Goal: Task Accomplishment & Management: Complete application form

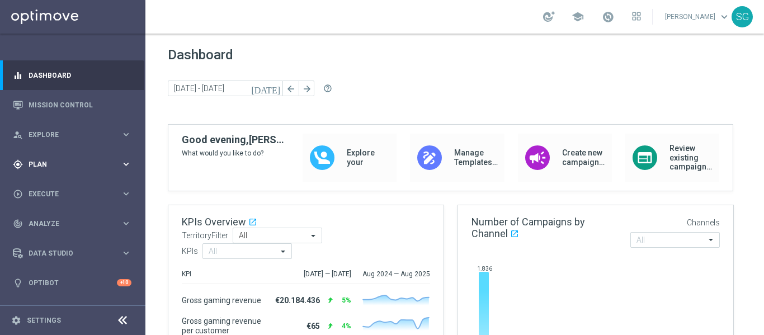
click at [60, 158] on div "gps_fixed Plan keyboard_arrow_right" at bounding box center [72, 164] width 144 height 30
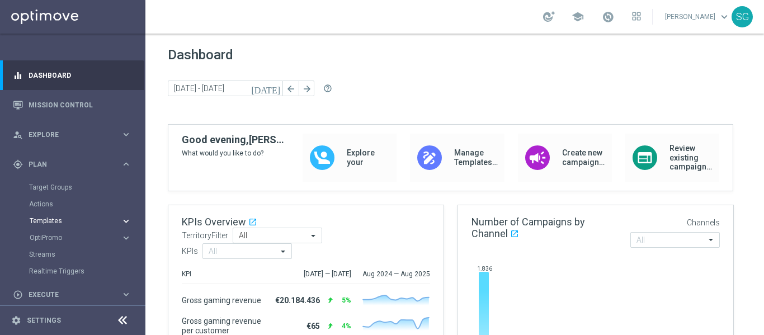
click at [45, 222] on span "Templates" at bounding box center [70, 220] width 80 height 7
click at [73, 111] on link "Mission Control" at bounding box center [80, 105] width 103 height 30
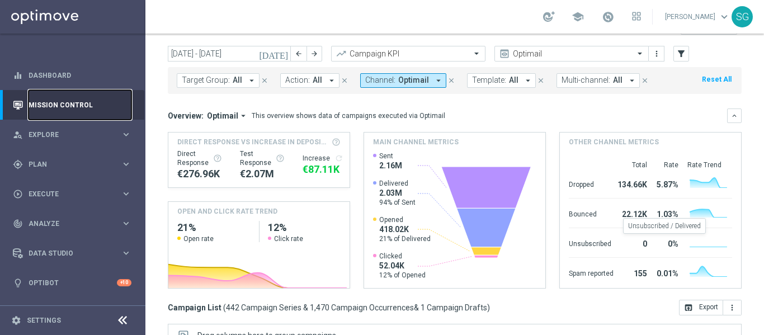
scroll to position [20, 0]
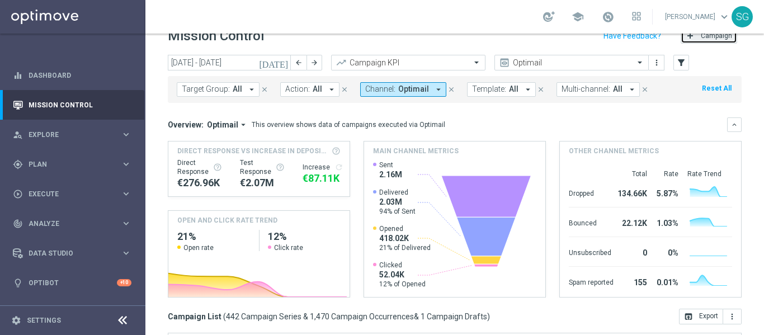
click at [707, 39] on span "Campaign" at bounding box center [716, 36] width 31 height 8
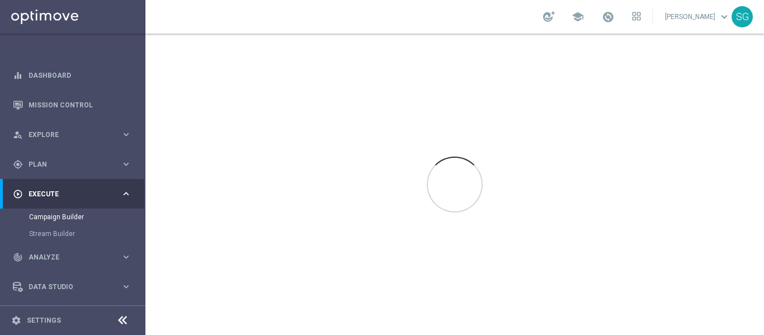
click at [121, 319] on icon at bounding box center [122, 320] width 13 height 13
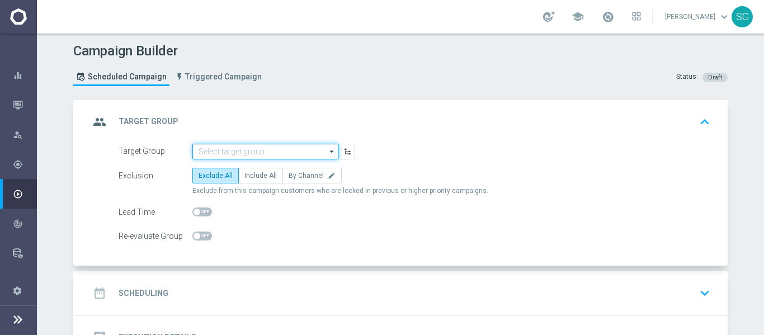
click at [277, 158] on input at bounding box center [265, 152] width 146 height 16
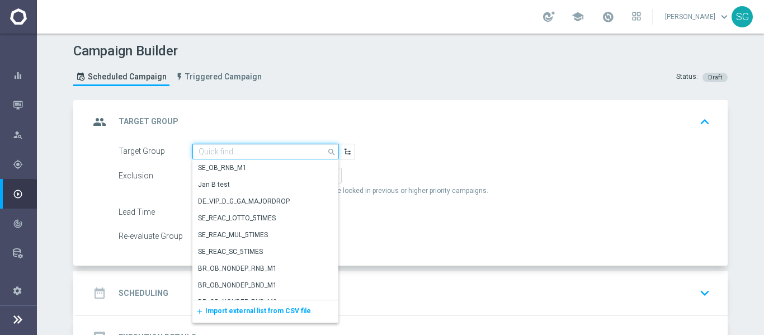
paste input "BR_SOL__DEPOSITORS__ALL_EMA_TAC_GM"
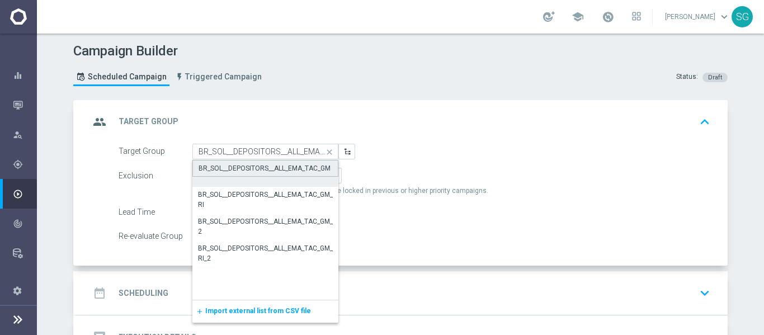
click at [259, 167] on div "BR_SOL__DEPOSITORS__ALL_EMA_TAC_GM" at bounding box center [264, 168] width 132 height 10
type input "BR_SOL__DEPOSITORS__ALL_EMA_TAC_GM"
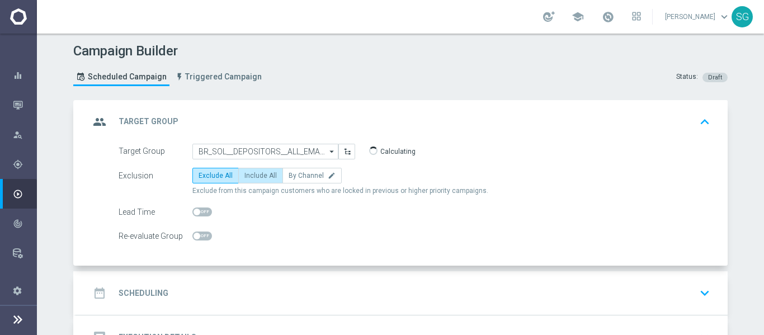
click at [256, 171] on label "Include All" at bounding box center [260, 176] width 45 height 16
click at [252, 174] on input "Include All" at bounding box center [247, 177] width 7 height 7
radio input "true"
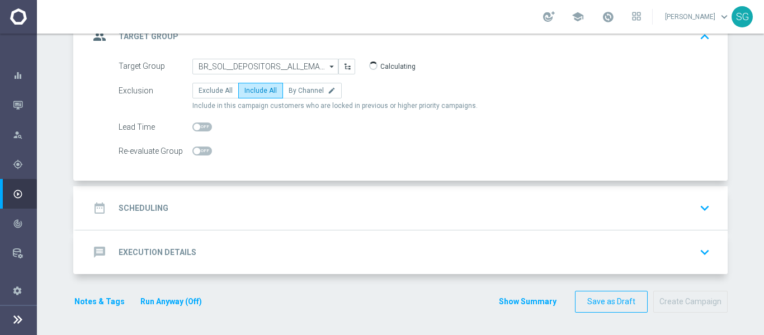
click at [252, 212] on div "date_range Scheduling keyboard_arrow_down" at bounding box center [401, 207] width 625 height 21
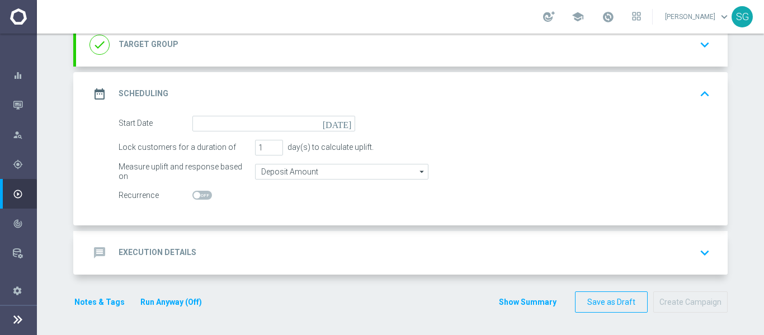
scroll to position [84, 0]
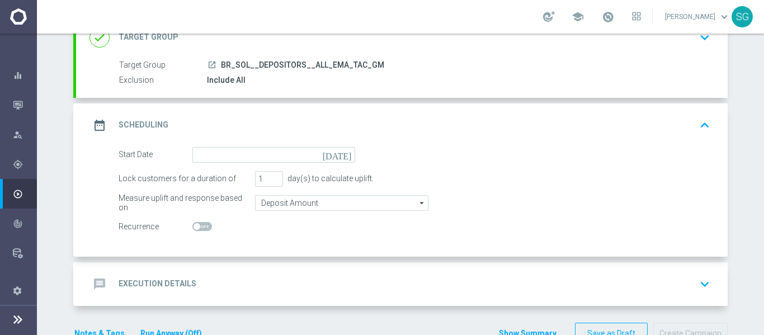
click at [341, 155] on icon "[DATE]" at bounding box center [339, 153] width 33 height 12
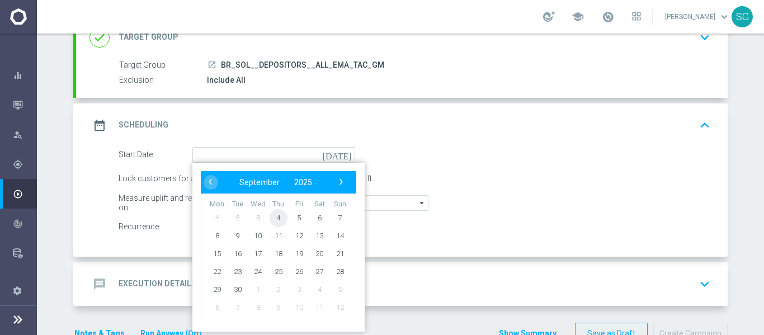
click at [277, 220] on span "4" at bounding box center [278, 218] width 18 height 18
type input "[DATE]"
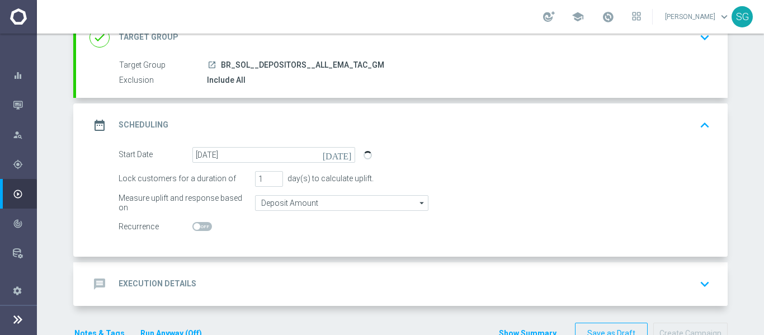
click at [307, 275] on div "message Execution Details keyboard_arrow_down" at bounding box center [401, 283] width 625 height 21
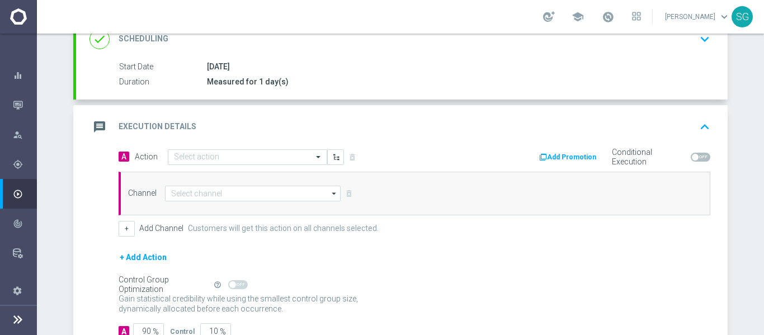
scroll to position [166, 0]
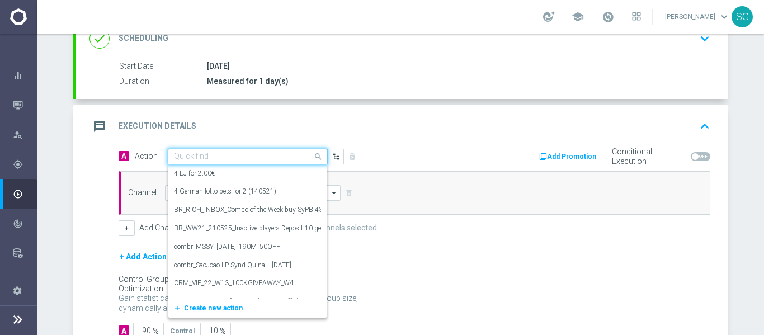
click at [287, 153] on input "text" at bounding box center [236, 157] width 125 height 10
paste input "BR_SOL_GONZOSQUESTM_SEP__NVIP_EMA_TAC_GM"
type input "BR_SOL_GONZOSQUESTM_SEP__NVIP_EMA_TAC_GM"
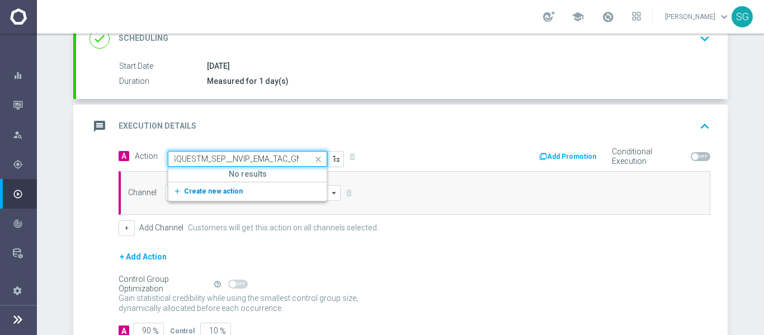
click at [238, 191] on button "add_new Create new action" at bounding box center [245, 191] width 154 height 13
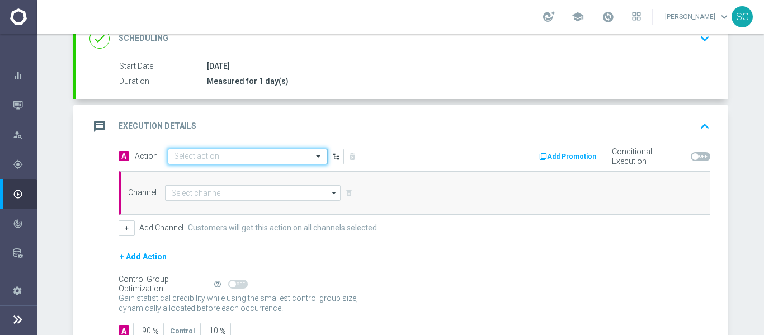
scroll to position [0, 0]
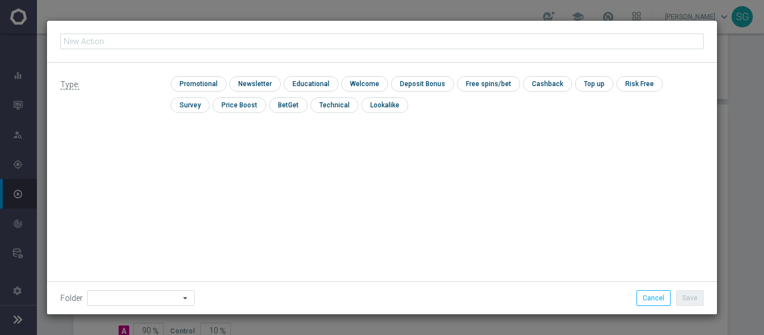
type input "BR_SOL_GONZOSQUESTM_SEP__NVIP_EMA_TAC_GM"
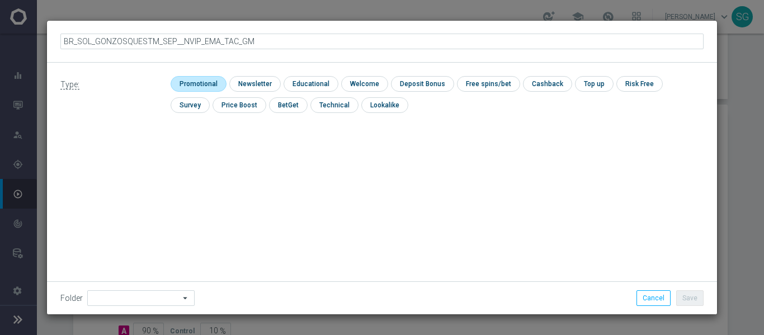
click at [206, 82] on input "checkbox" at bounding box center [197, 83] width 53 height 15
checkbox input "true"
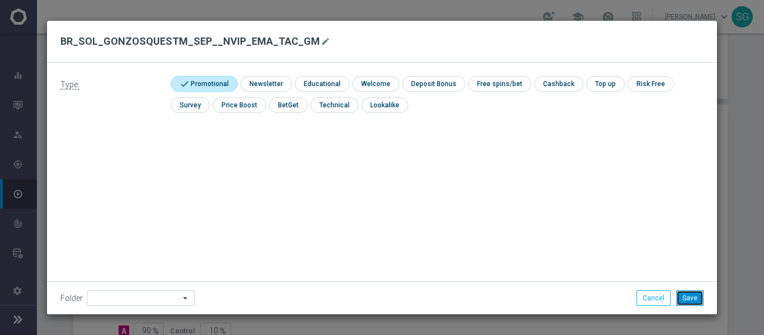
click at [684, 293] on button "Save" at bounding box center [689, 298] width 27 height 16
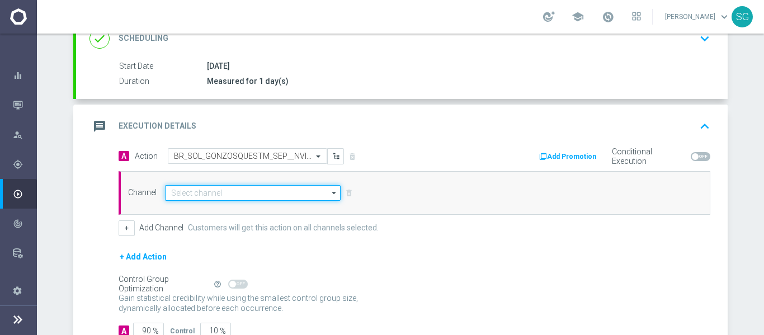
click at [281, 195] on input at bounding box center [253, 193] width 176 height 16
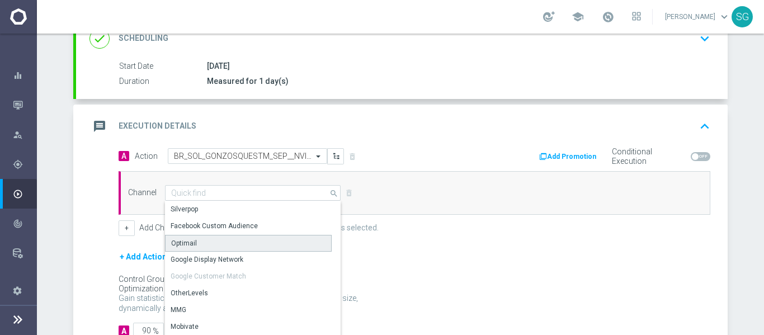
click at [209, 248] on div "Optimail" at bounding box center [248, 243] width 167 height 17
type input "Optimail"
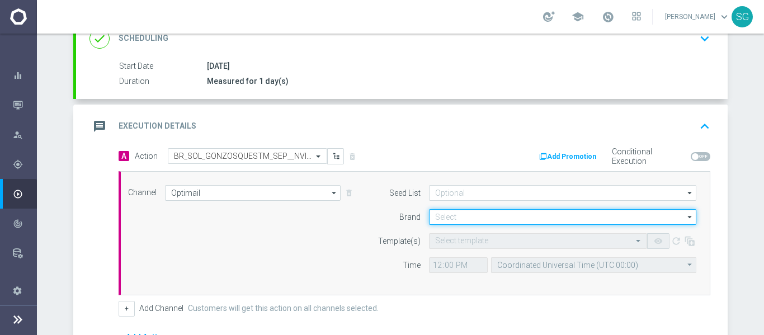
click at [477, 217] on input at bounding box center [562, 217] width 267 height 16
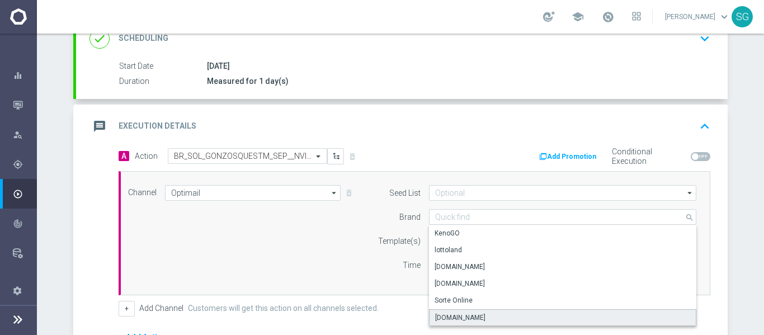
click at [445, 310] on div "[DOMAIN_NAME]" at bounding box center [562, 317] width 267 height 17
type input "[DOMAIN_NAME]"
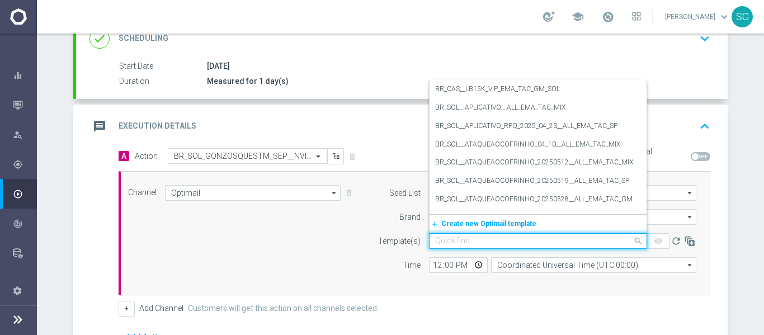
click at [460, 244] on input "text" at bounding box center [526, 241] width 183 height 10
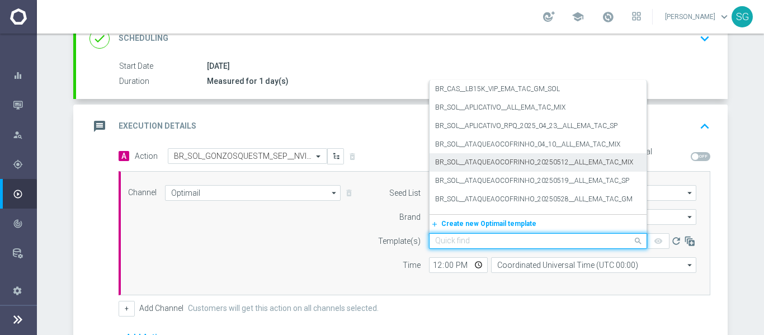
paste input "BR_SOL_GONZOSQUESTM_SEP__NVIP_EMA_TAC_GM"
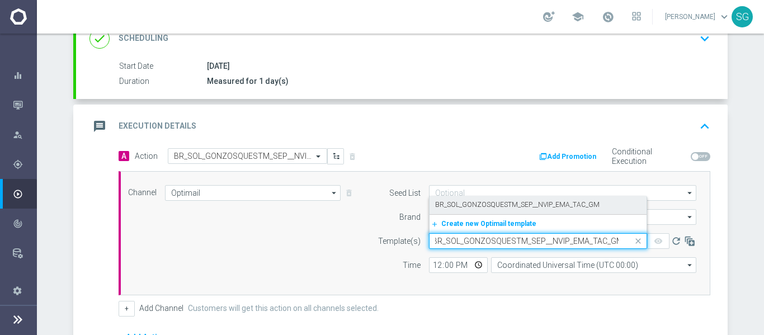
click at [471, 201] on label "BR_SOL_GONZOSQUESTM_SEP__NVIP_EMA_TAC_GM" at bounding box center [517, 205] width 164 height 10
type input "BR_SOL_GONZOSQUESTM_SEP__NVIP_EMA_TAC_GM"
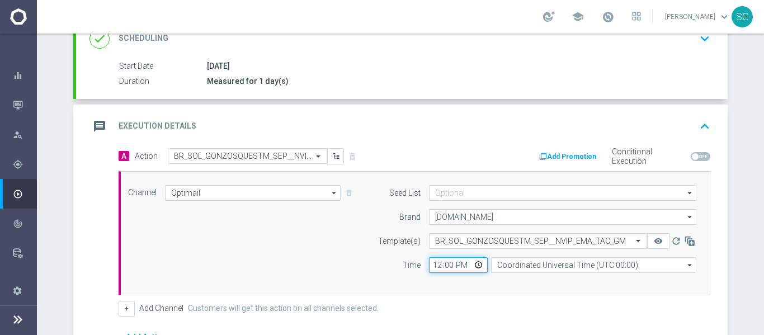
click at [431, 267] on input "12:00" at bounding box center [458, 265] width 59 height 16
type input "18:00"
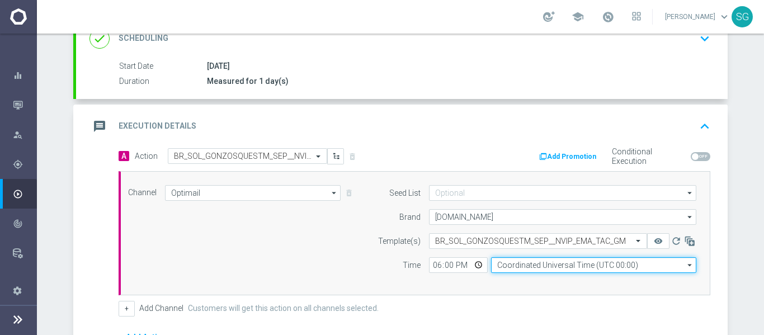
click at [518, 266] on input "Coordinated Universal Time (UTC 00:00)" at bounding box center [593, 265] width 205 height 16
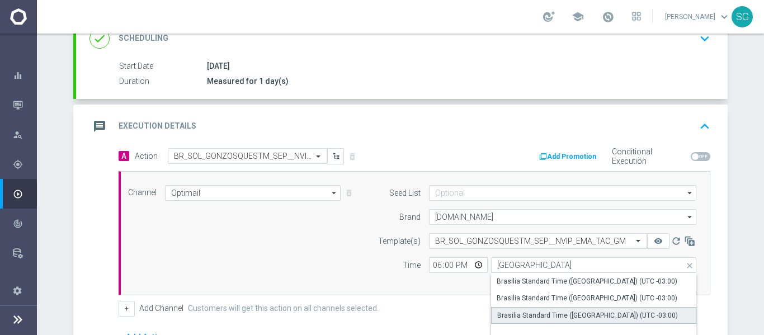
click at [528, 314] on div "Brasilia Standard Time ([GEOGRAPHIC_DATA]) (UTC -03:00)" at bounding box center [587, 315] width 181 height 10
type input "Brasilia Standard Time ([GEOGRAPHIC_DATA]) (UTC -03:00)"
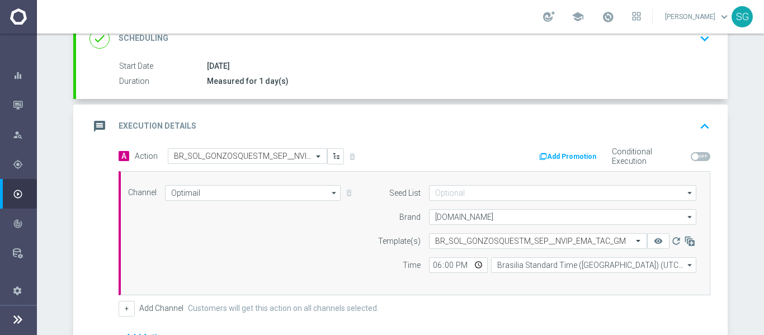
click at [418, 174] on div "Channel Optimail Optimail arrow_drop_down Drag here to set row groups Drag here…" at bounding box center [415, 233] width 592 height 124
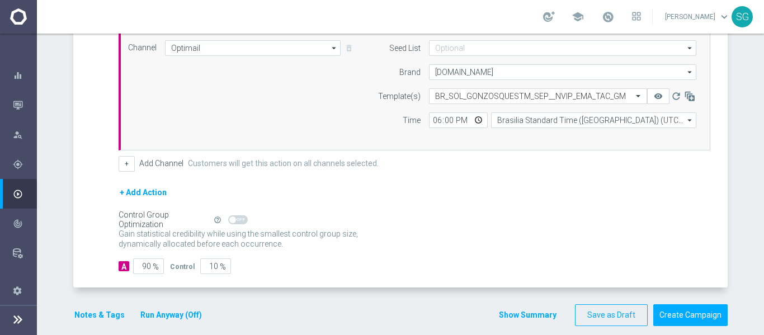
scroll to position [311, 0]
click at [140, 262] on input "90" at bounding box center [148, 266] width 31 height 16
type input "1"
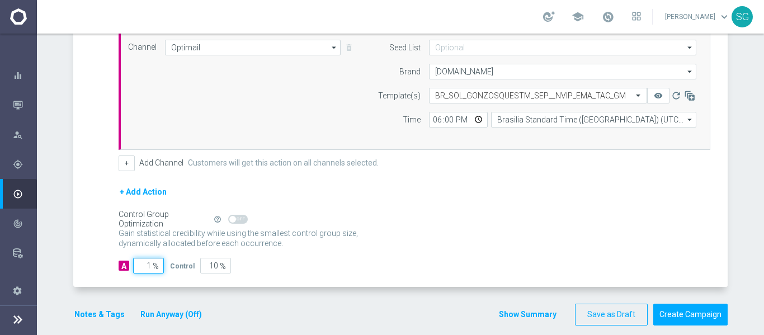
type input "99"
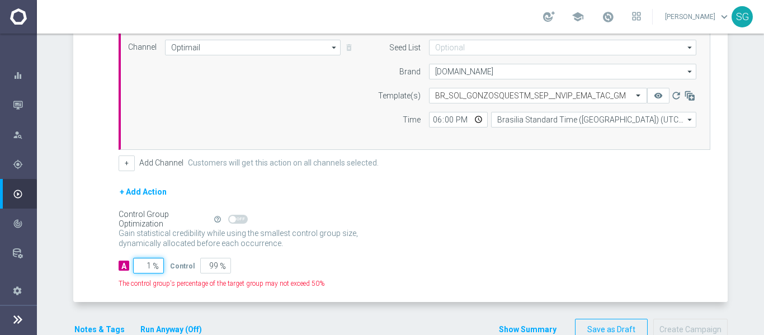
type input "10"
type input "90"
type input "100"
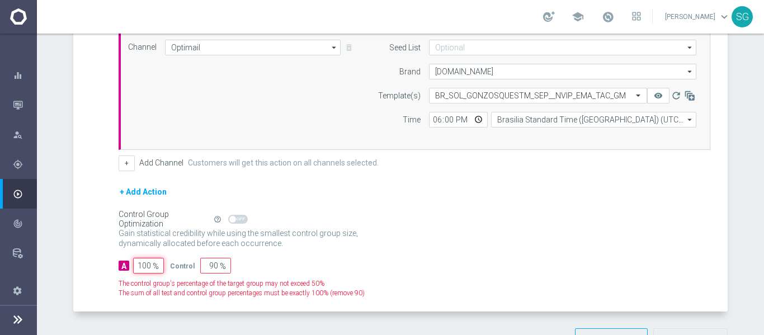
type input "0"
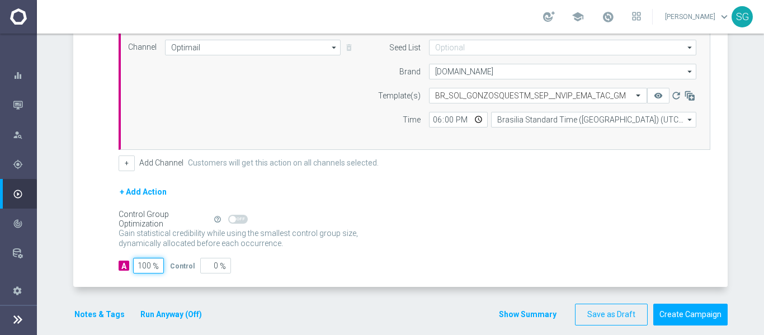
type input "100"
click at [93, 207] on div "A Action Select action BR_SOL_GONZOSQUESTM_SEP__NVIP_EMA_TAC_GM delete_forever …" at bounding box center [401, 145] width 651 height 285
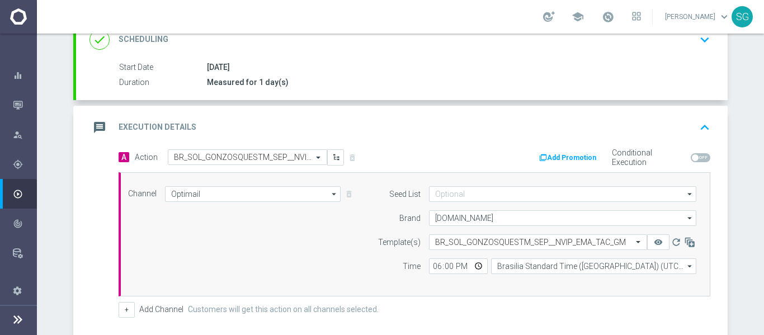
scroll to position [324, 0]
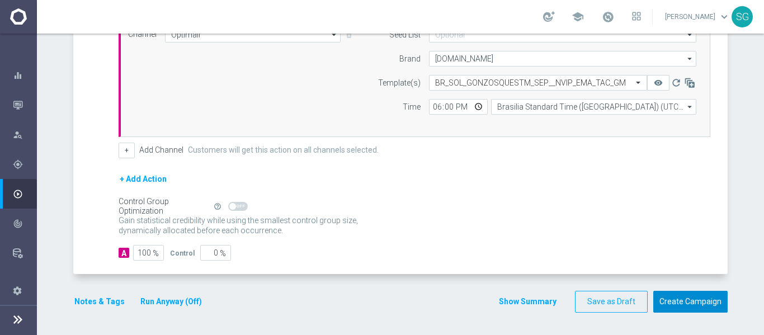
click at [671, 300] on button "Create Campaign" at bounding box center [690, 302] width 74 height 22
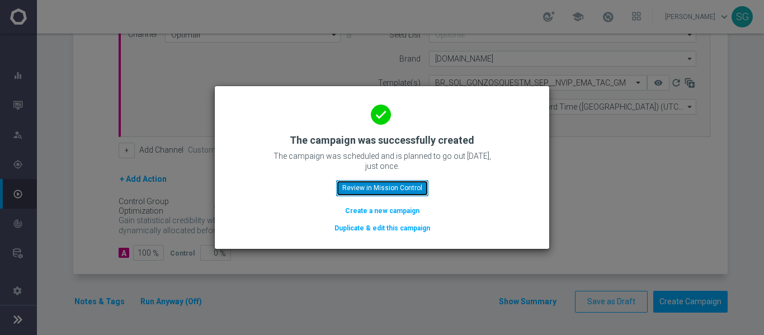
click at [406, 184] on button "Review in Mission Control" at bounding box center [382, 188] width 92 height 16
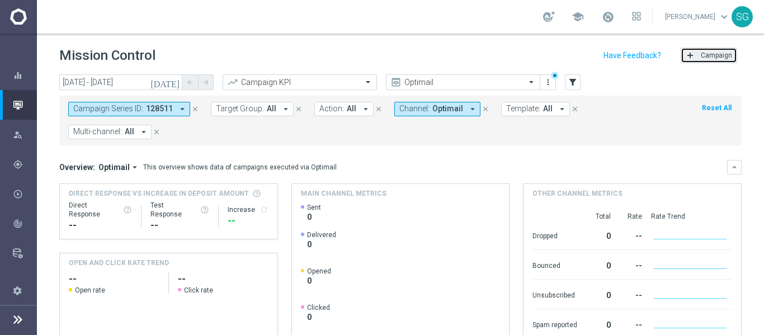
click at [686, 60] on icon "add" at bounding box center [689, 55] width 9 height 9
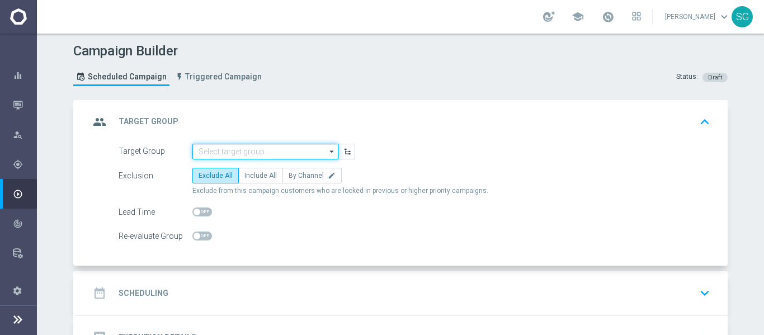
click at [230, 145] on input at bounding box center [265, 152] width 146 height 16
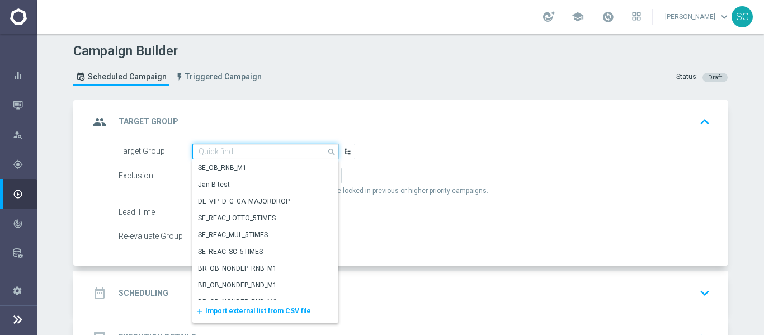
paste input "BR_SOL__DEPOSITORS__ALL_EMA_TAC_GM"
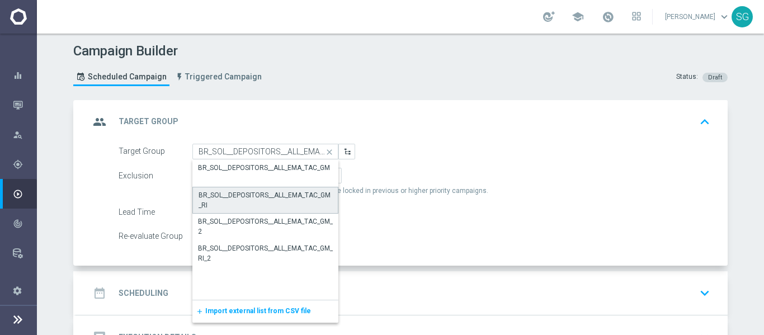
click at [236, 207] on div "BR_SOL__DEPOSITORS__ALL_EMA_TAC_GM_RI" at bounding box center [265, 200] width 134 height 20
type input "BR_SOL__DEPOSITORS__ALL_EMA_TAC_GM_RI"
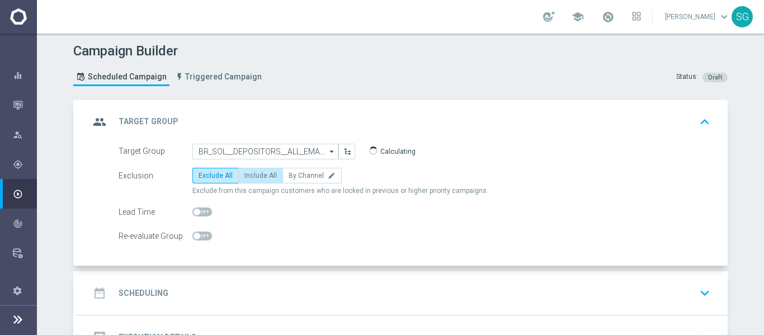
click at [253, 178] on span "Include All" at bounding box center [260, 176] width 32 height 8
click at [252, 178] on input "Include All" at bounding box center [247, 177] width 7 height 7
radio input "true"
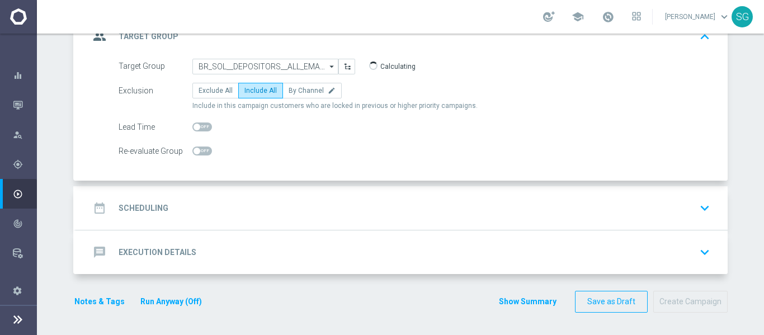
click at [264, 204] on div "date_range Scheduling keyboard_arrow_down" at bounding box center [401, 207] width 625 height 21
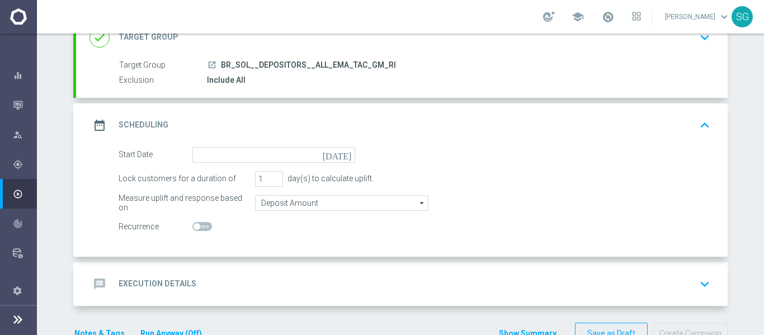
scroll to position [116, 0]
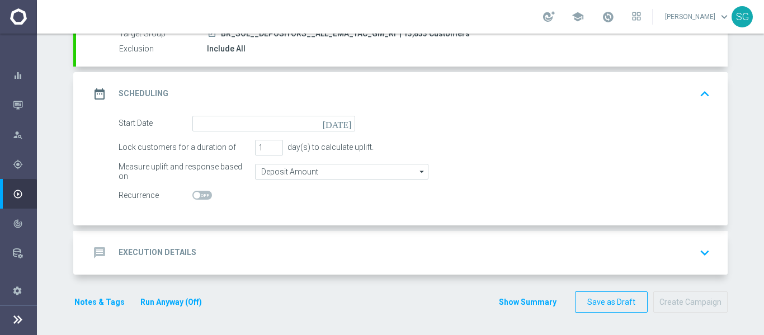
click at [340, 126] on icon "[DATE]" at bounding box center [339, 122] width 33 height 12
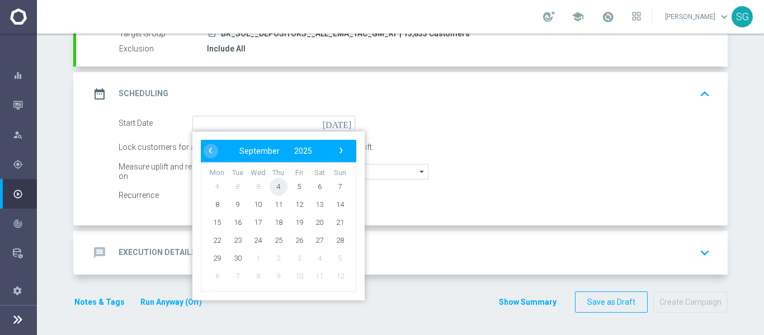
click at [274, 190] on span "4" at bounding box center [278, 186] width 18 height 18
type input "[DATE]"
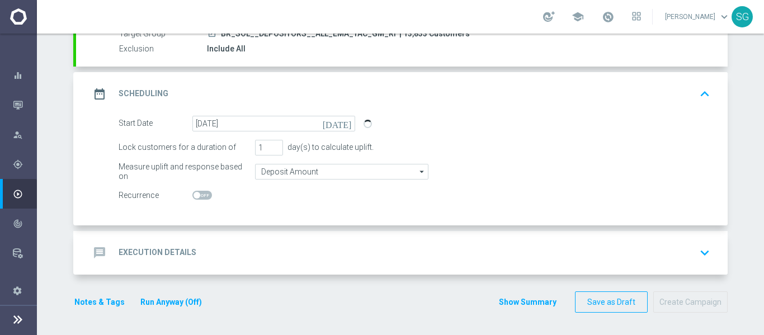
click at [307, 243] on div "message Execution Details keyboard_arrow_down" at bounding box center [401, 252] width 625 height 21
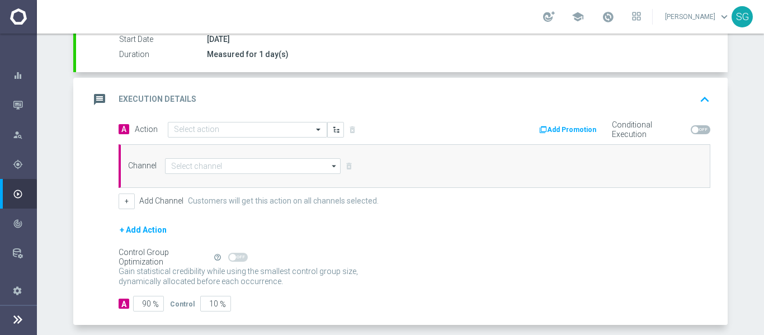
scroll to position [193, 0]
click at [262, 139] on div "A Action Select action delete_forever Add Promotion Conditional Execution Chann…" at bounding box center [414, 165] width 608 height 88
click at [276, 121] on div "A Action Select action delete_forever" at bounding box center [262, 129] width 304 height 16
click at [271, 129] on input "text" at bounding box center [236, 130] width 125 height 10
paste input "BR_SOL__GOM_SEP_GONZOSQUESTM__NVIP_RI_TAC_GM"
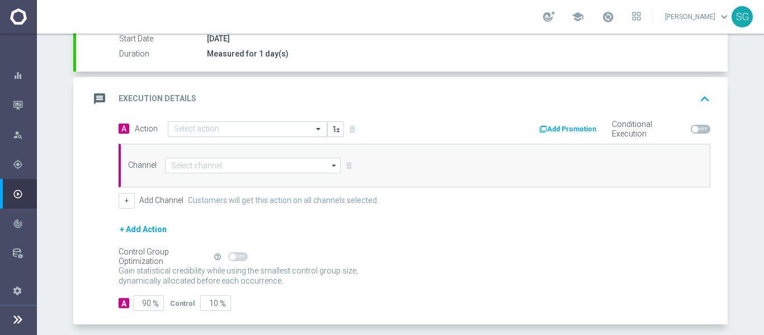
type input "BR_SOL__GOM_SEP_GONZOSQUESTM__NVIP_RI_TAC_GM"
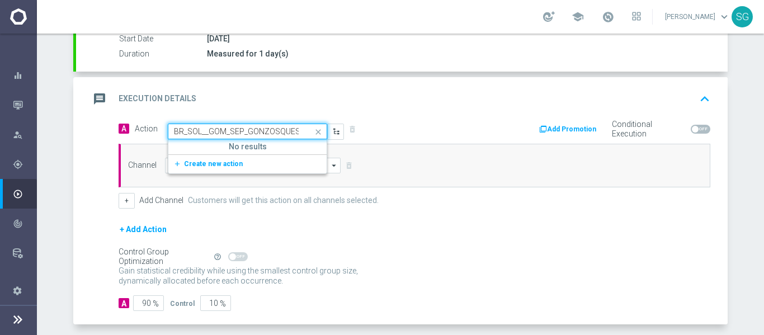
scroll to position [0, 77]
click at [236, 168] on button "add_new Create new action" at bounding box center [245, 164] width 154 height 13
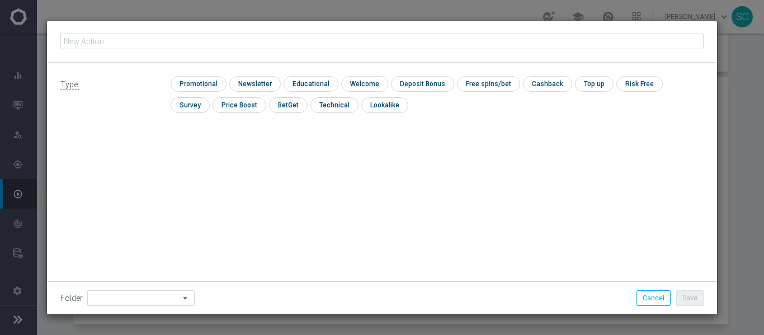
type input "BR_SOL__GOM_SEP_GONZOSQUESTM__NVIP_RI_TAC_GM"
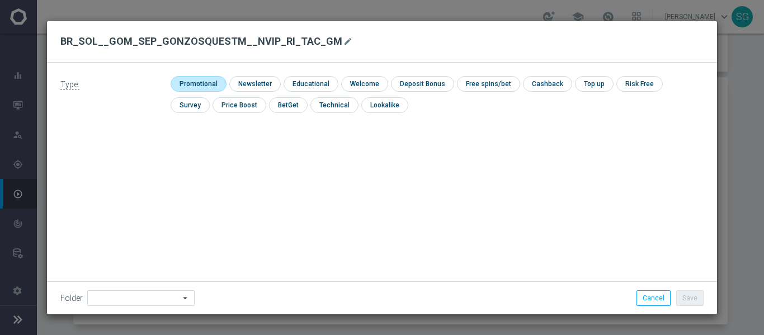
click at [218, 81] on input "checkbox" at bounding box center [197, 83] width 53 height 15
checkbox input "true"
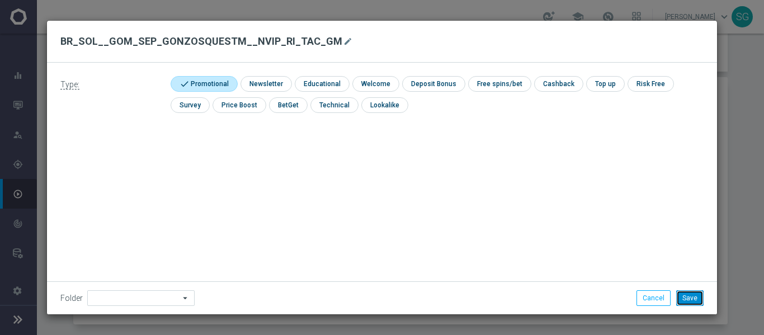
click at [684, 292] on button "Save" at bounding box center [689, 298] width 27 height 16
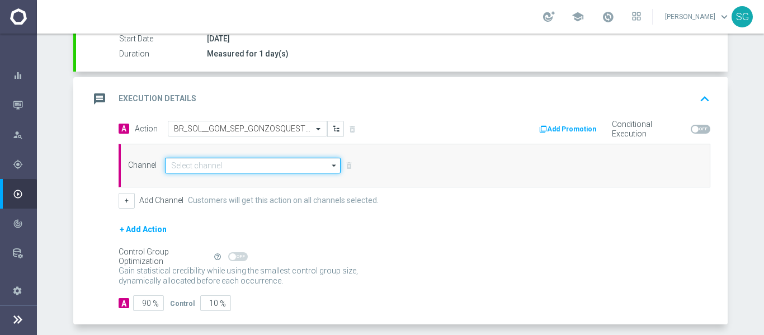
click at [314, 163] on input at bounding box center [253, 166] width 176 height 16
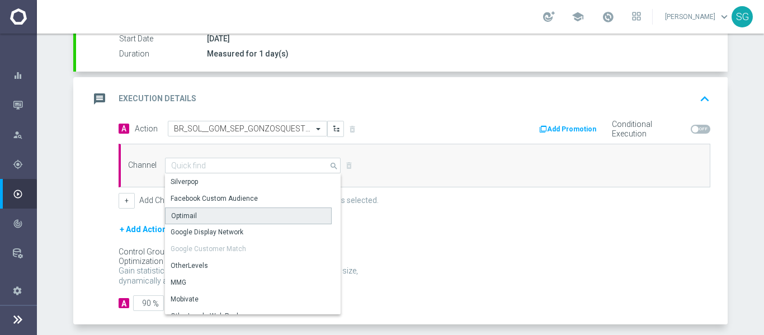
click at [183, 216] on div "Optimail" at bounding box center [184, 216] width 26 height 10
type input "Optimail"
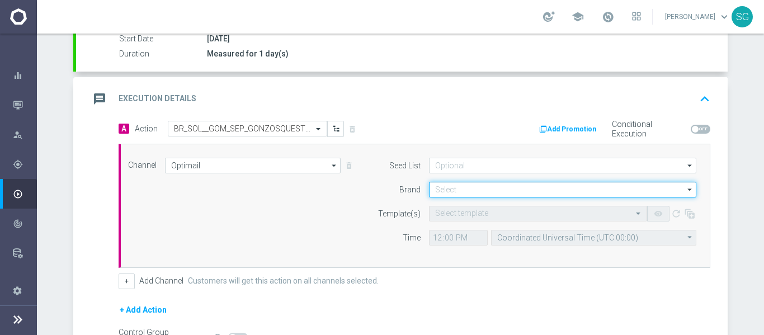
click at [507, 186] on input at bounding box center [562, 190] width 267 height 16
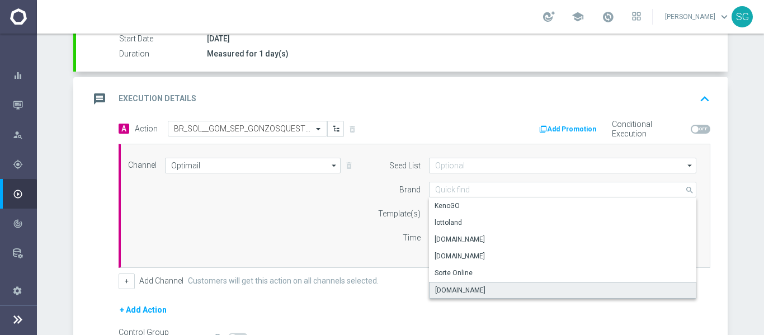
click at [452, 291] on div "[DOMAIN_NAME]" at bounding box center [460, 290] width 50 height 10
type input "[DOMAIN_NAME]"
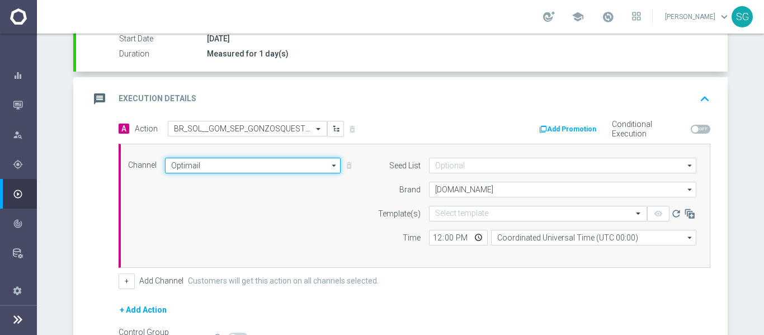
click at [290, 168] on input "Optimail" at bounding box center [253, 166] width 176 height 16
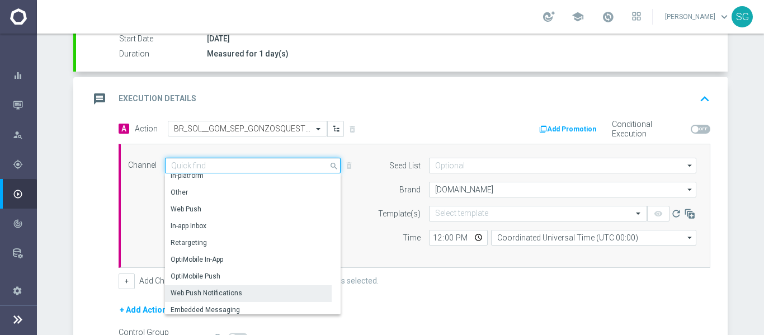
scroll to position [296, 0]
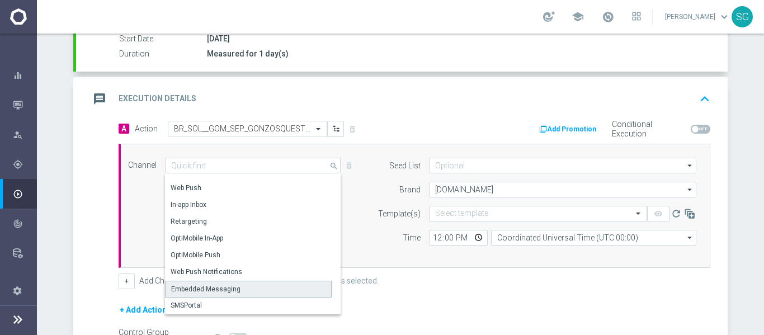
click at [232, 292] on div "Embedded Messaging" at bounding box center [205, 289] width 69 height 10
type input "Embedded Messaging"
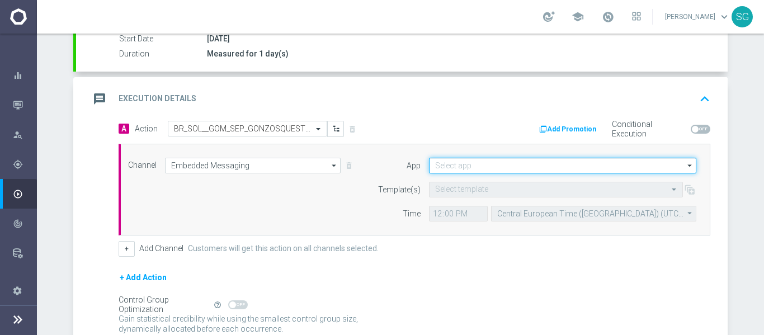
click at [509, 167] on input at bounding box center [562, 166] width 267 height 16
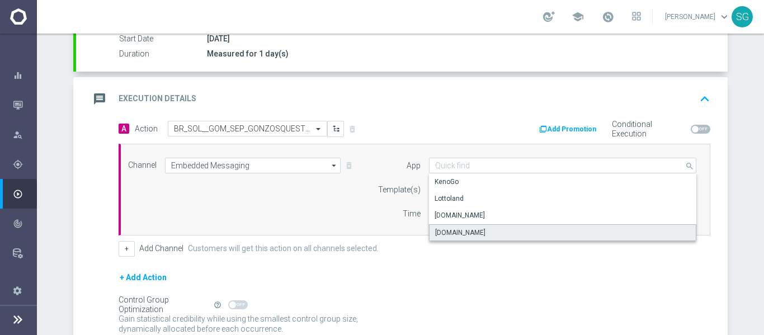
click at [463, 231] on div "[DOMAIN_NAME]" at bounding box center [460, 233] width 50 height 10
type input "[DOMAIN_NAME]"
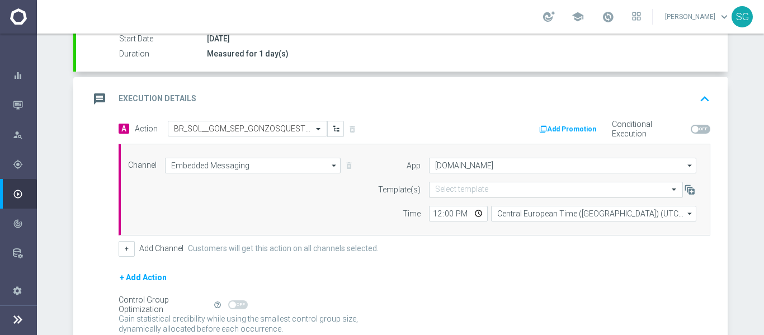
click at [455, 194] on input "text" at bounding box center [544, 190] width 219 height 10
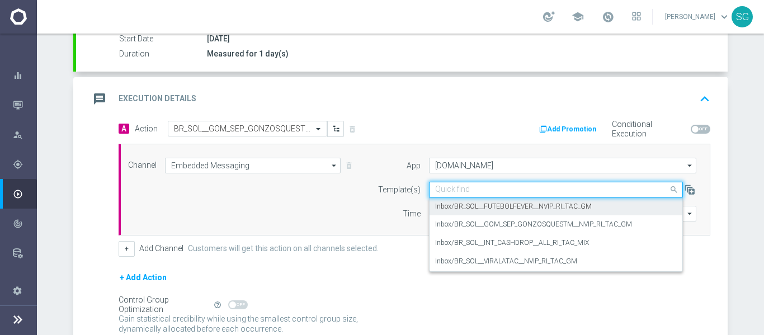
paste input "BR_SOL__GOM_SEP_GONZOSQUESTM__NVIP_RI_TAC_GM"
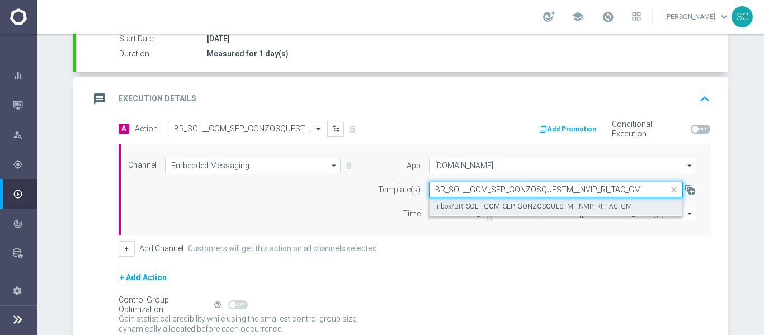
click at [481, 209] on label "Inbox/BR_SOL__GOM_SEP_GONZOSQUESTM__NVIP_RI_TAC_GM" at bounding box center [533, 207] width 197 height 10
type input "BR_SOL__GOM_SEP_GONZOSQUESTM__NVIP_RI_TAC_GM"
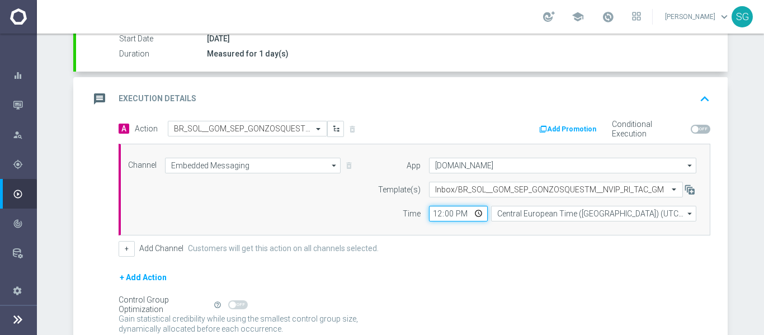
click at [436, 213] on input "12:00" at bounding box center [458, 214] width 59 height 16
type input "18:00"
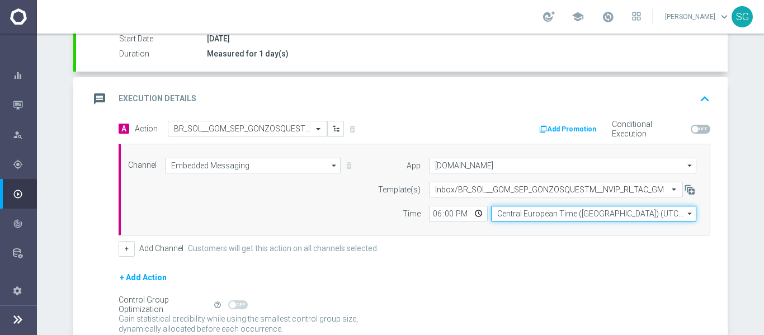
click at [505, 212] on input "Central European Time ([GEOGRAPHIC_DATA]) (UTC +02:00)" at bounding box center [593, 214] width 205 height 16
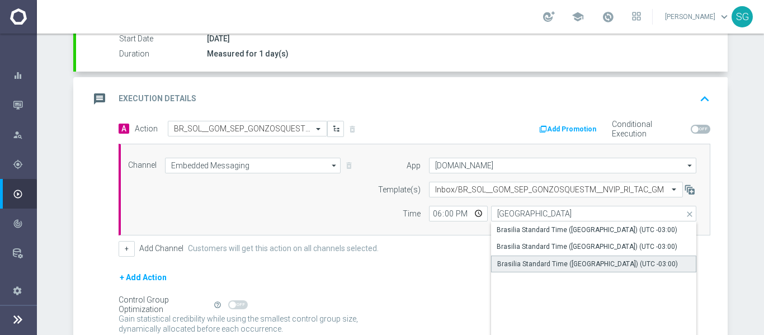
click at [517, 268] on div "Brasilia Standard Time ([GEOGRAPHIC_DATA]) (UTC -03:00)" at bounding box center [593, 264] width 205 height 17
type input "Brasilia Standard Time ([GEOGRAPHIC_DATA]) (UTC -03:00)"
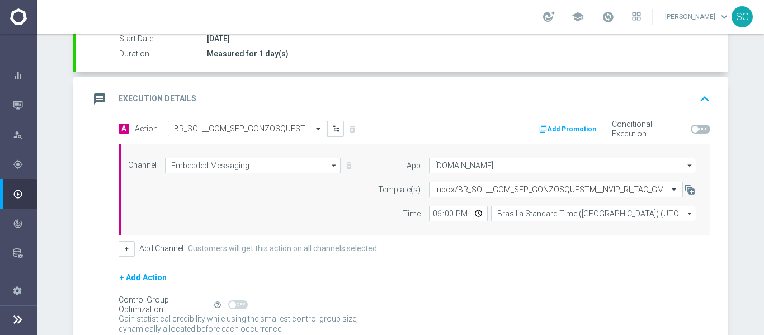
scroll to position [292, 0]
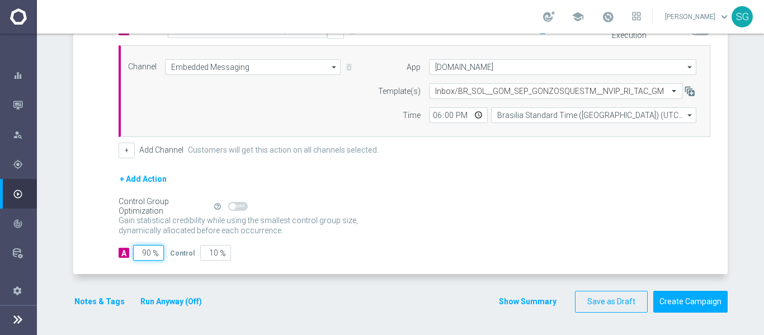
click at [136, 254] on input "90" at bounding box center [148, 253] width 31 height 16
type input "1"
type input "99"
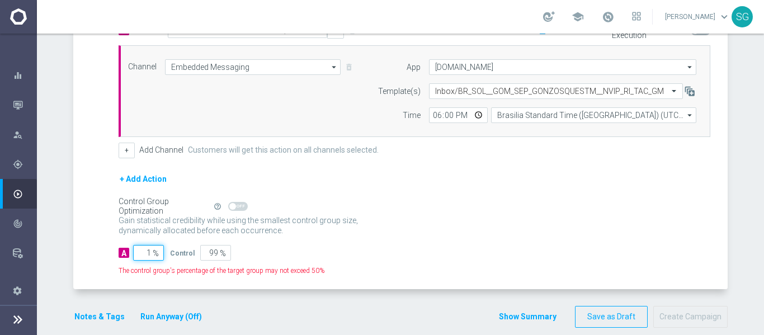
type input "10"
type input "90"
type input "100"
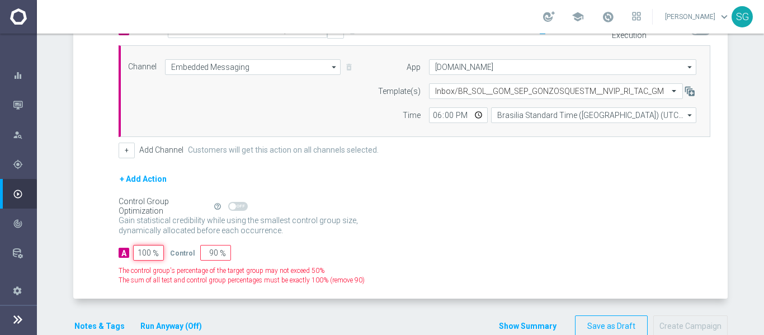
type input "0"
type input "100"
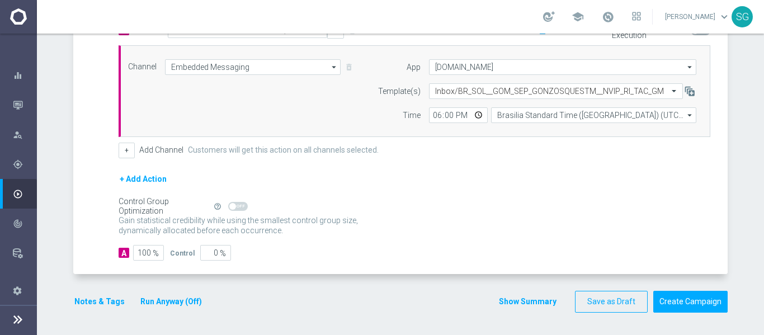
click at [349, 179] on div "+ Add Action" at bounding box center [415, 186] width 592 height 28
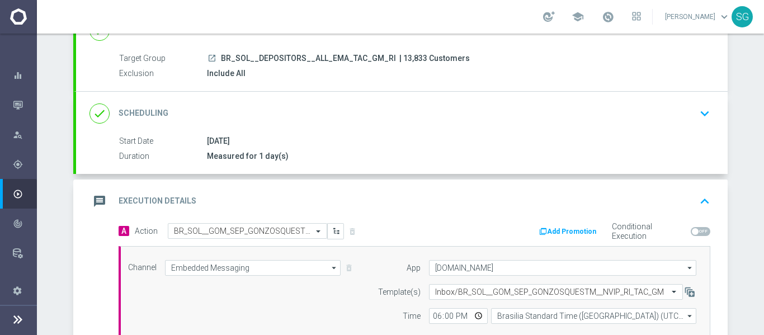
scroll to position [90, 0]
click at [360, 204] on div "message Execution Details keyboard_arrow_up" at bounding box center [401, 202] width 625 height 21
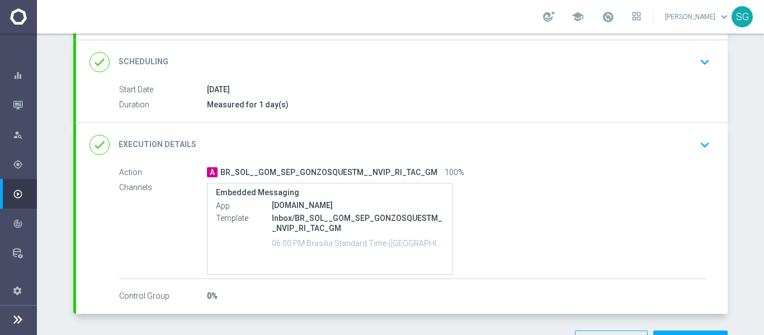
scroll to position [182, 0]
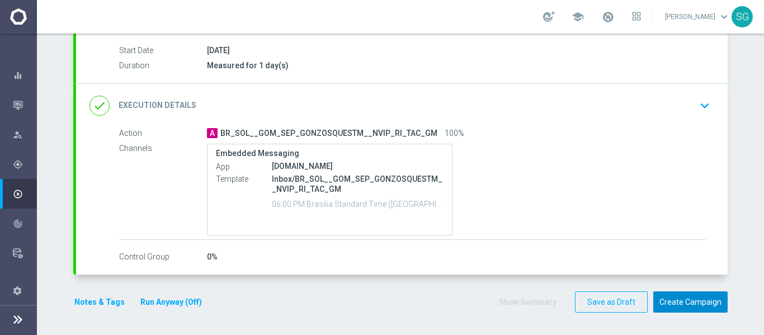
click at [675, 297] on button "Create Campaign" at bounding box center [690, 302] width 74 height 22
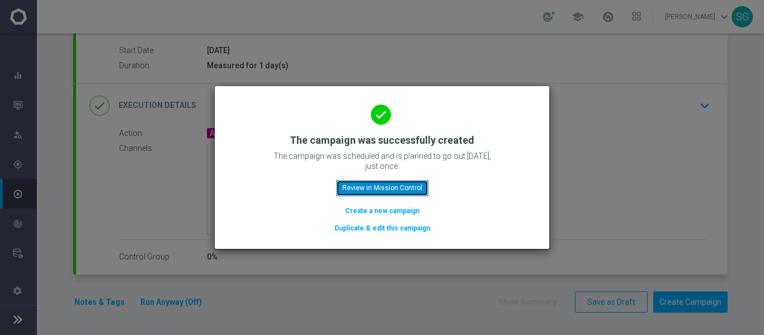
click at [416, 185] on button "Review in Mission Control" at bounding box center [382, 188] width 92 height 16
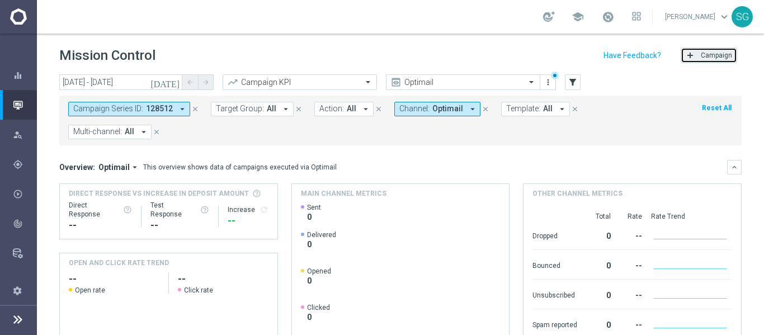
click at [697, 61] on button "add Campaign" at bounding box center [708, 56] width 56 height 16
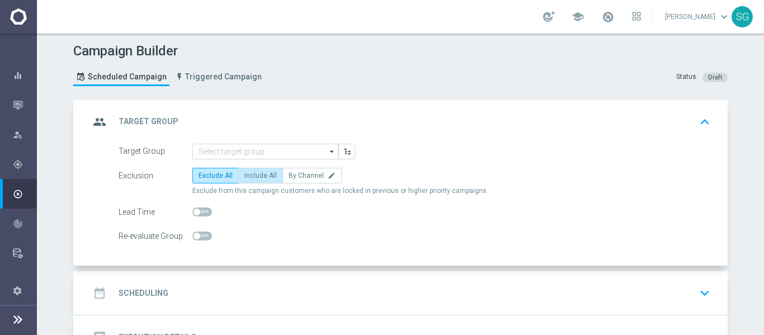
click at [248, 170] on label "Include All" at bounding box center [260, 176] width 45 height 16
click at [248, 174] on input "Include All" at bounding box center [247, 177] width 7 height 7
radio input "true"
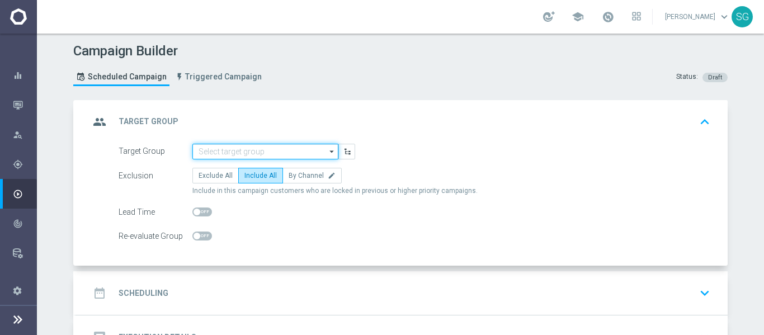
click at [264, 149] on input at bounding box center [265, 152] width 146 height 16
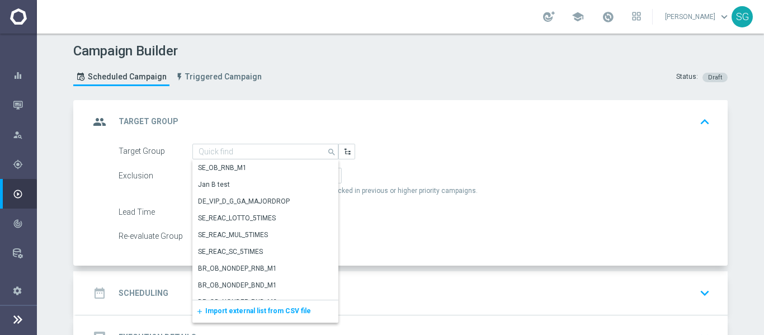
click at [159, 188] on div "Exclusion Exclude All Include All By Channel edit Include in this campaign cust…" at bounding box center [415, 182] width 592 height 28
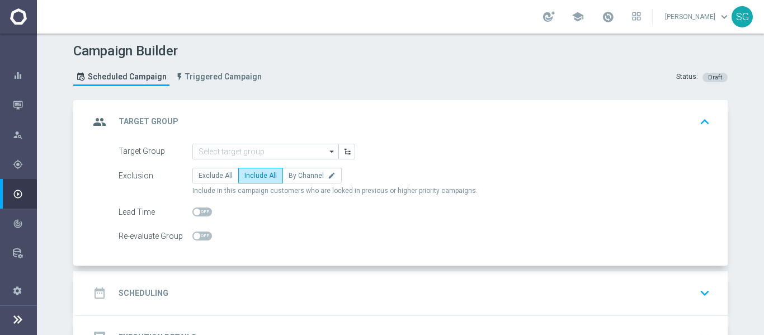
scroll to position [85, 0]
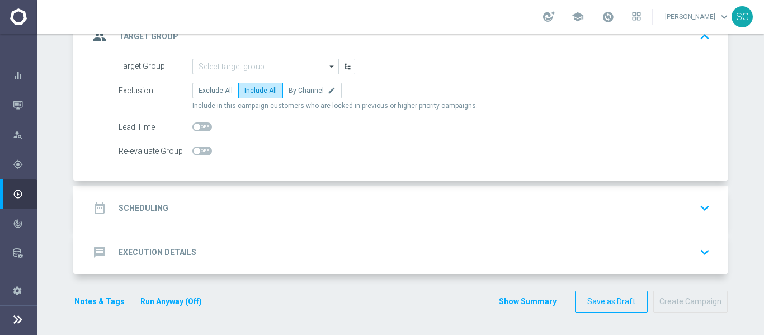
click at [213, 254] on div "message Execution Details keyboard_arrow_down" at bounding box center [401, 252] width 625 height 21
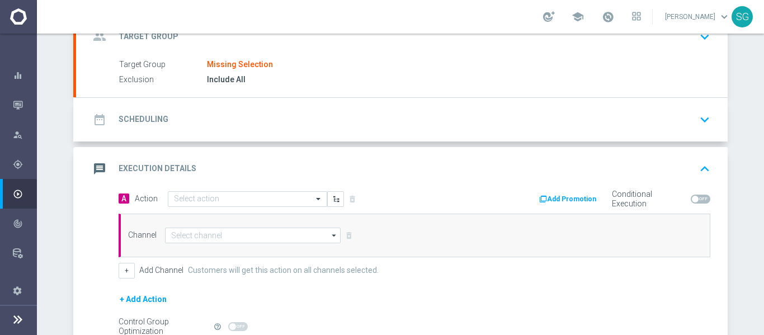
scroll to position [113, 0]
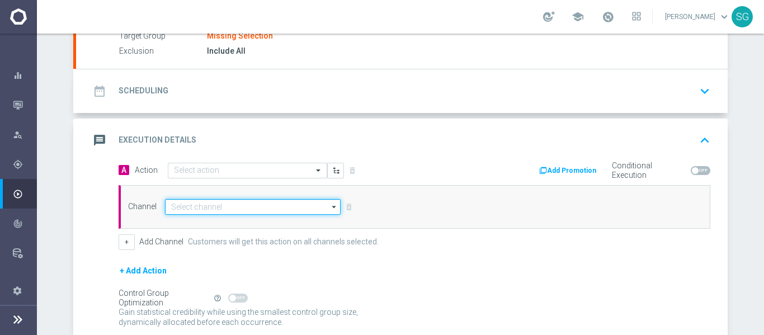
click at [234, 206] on input at bounding box center [253, 207] width 176 height 16
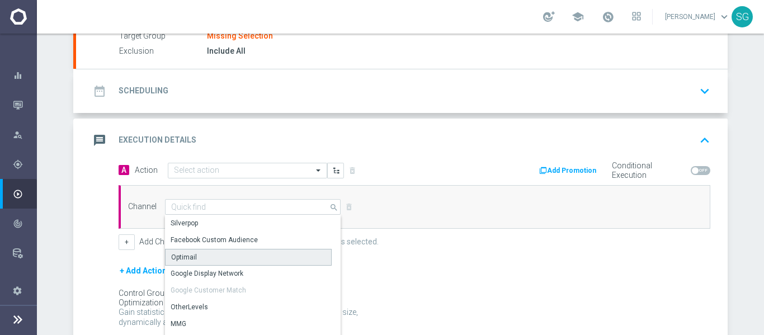
click at [203, 259] on div "Optimail" at bounding box center [248, 257] width 167 height 17
type input "Optimail"
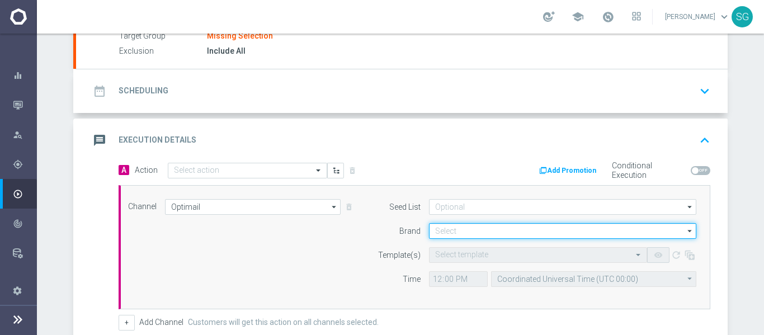
click at [461, 227] on input at bounding box center [562, 231] width 267 height 16
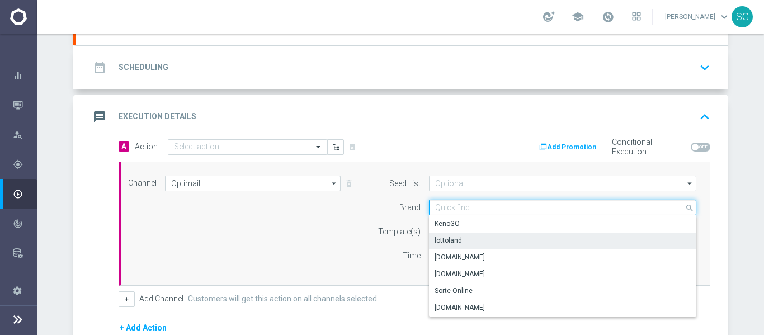
scroll to position [138, 0]
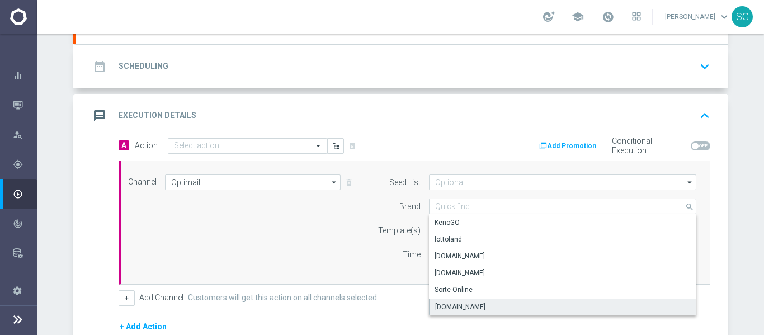
click at [450, 304] on div "[DOMAIN_NAME]" at bounding box center [460, 307] width 50 height 10
type input "[DOMAIN_NAME]"
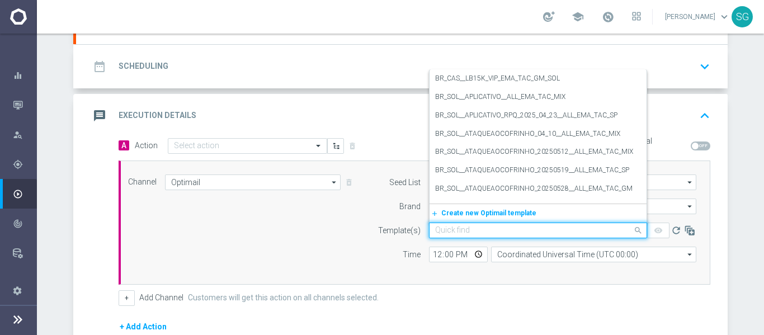
click at [460, 229] on input "text" at bounding box center [526, 231] width 183 height 10
paste input "BR_SOL__FUTEBOLFEVER_BB__NVIP_EMA_TAC_GM"
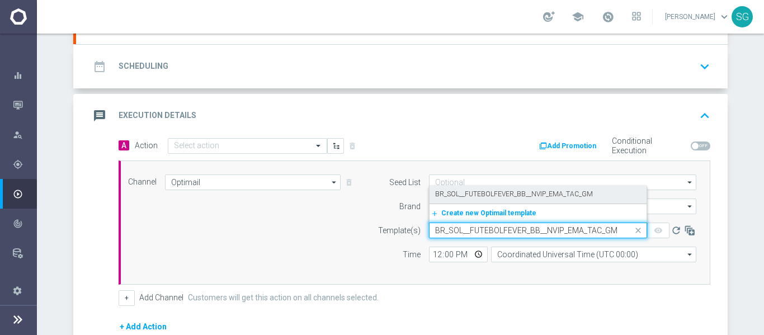
click at [482, 195] on label "BR_SOL__FUTEBOLFEVER_BB__NVIP_EMA_TAC_GM" at bounding box center [514, 195] width 158 height 10
type input "BR_SOL__FUTEBOLFEVER_BB__NVIP_EMA_TAC_GM"
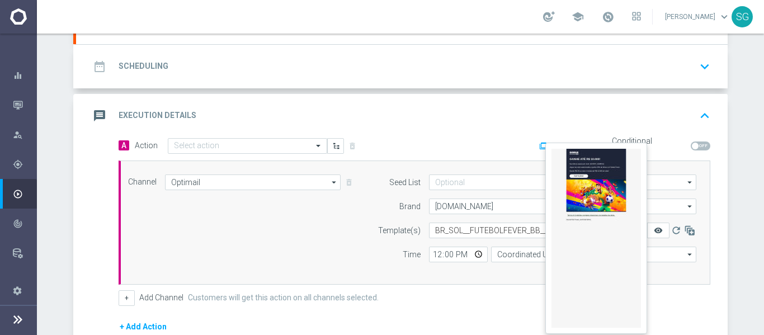
click at [656, 233] on icon "remove_red_eye" at bounding box center [658, 230] width 9 height 9
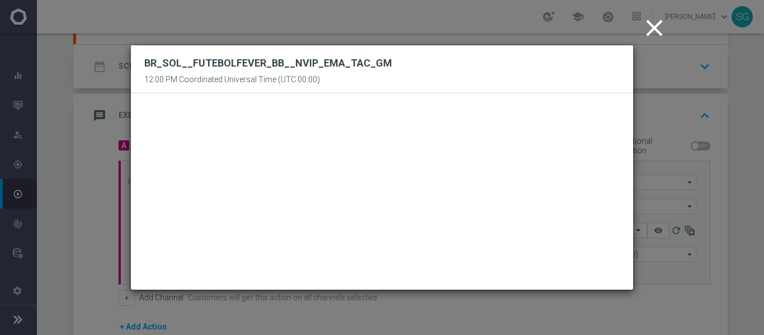
click at [651, 35] on icon "close" at bounding box center [654, 28] width 28 height 28
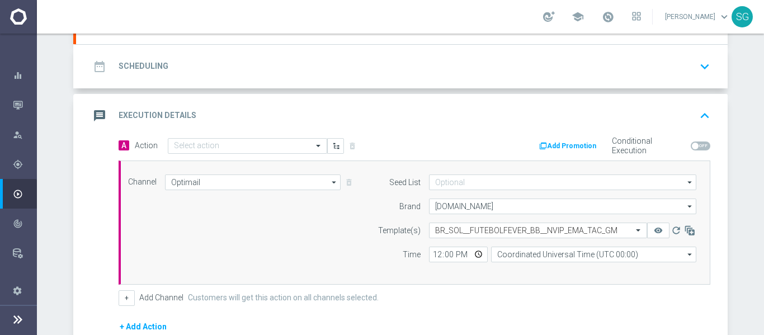
scroll to position [0, 0]
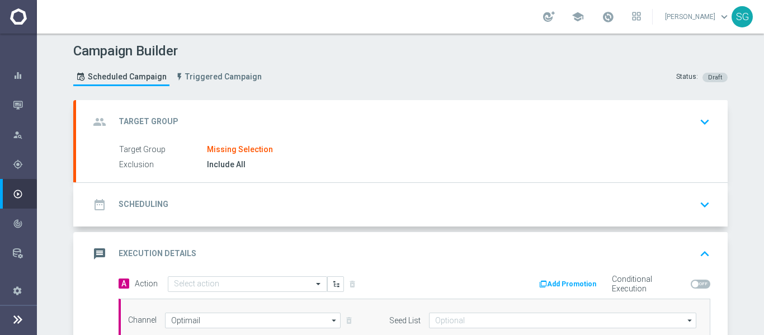
drag, startPoint x: 249, startPoint y: 149, endPoint x: 267, endPoint y: 127, distance: 27.4
click at [267, 127] on div "group Target Group keyboard_arrow_down Target Group Missing Selection Exclusion…" at bounding box center [401, 141] width 651 height 82
click at [267, 127] on div "group Target Group keyboard_arrow_down" at bounding box center [401, 121] width 625 height 21
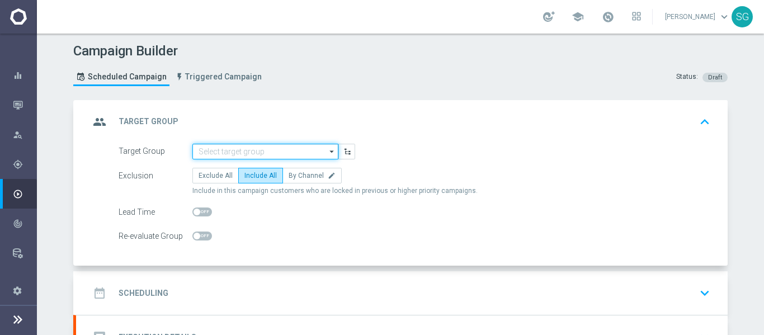
click at [287, 155] on input at bounding box center [265, 152] width 146 height 16
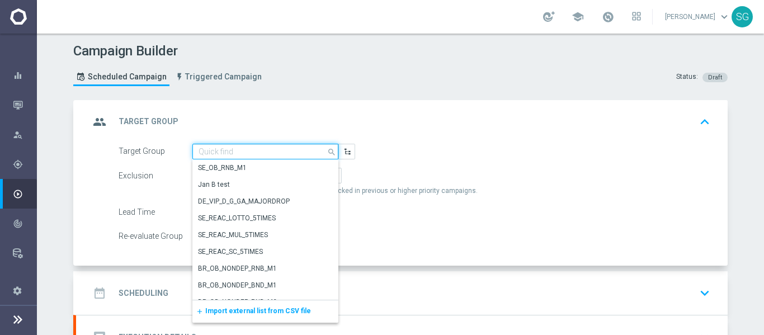
paste input "BR_SOL__DEPOSITORS__ALL_EMA_TAC_GM"
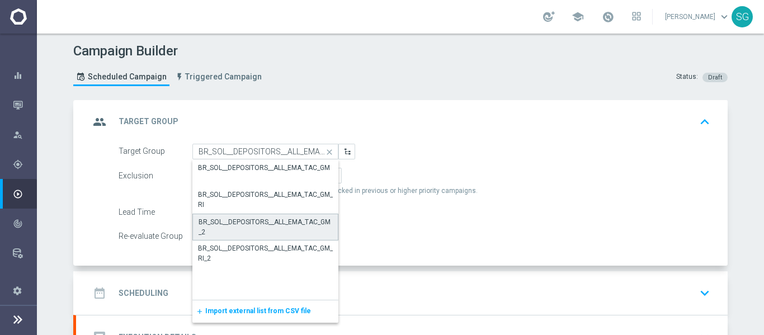
click at [243, 220] on div "BR_SOL__DEPOSITORS__ALL_EMA_TAC_GM_2" at bounding box center [265, 227] width 134 height 20
type input "BR_SOL__DEPOSITORS__ALL_EMA_TAC_GM_2"
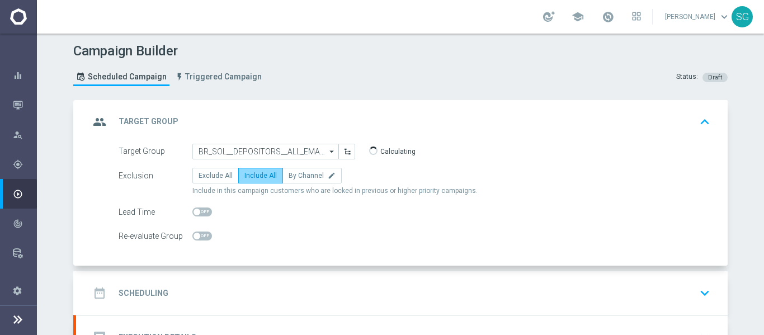
click at [261, 174] on span "Include All" at bounding box center [260, 176] width 32 height 8
click at [252, 174] on input "Include All" at bounding box center [247, 177] width 7 height 7
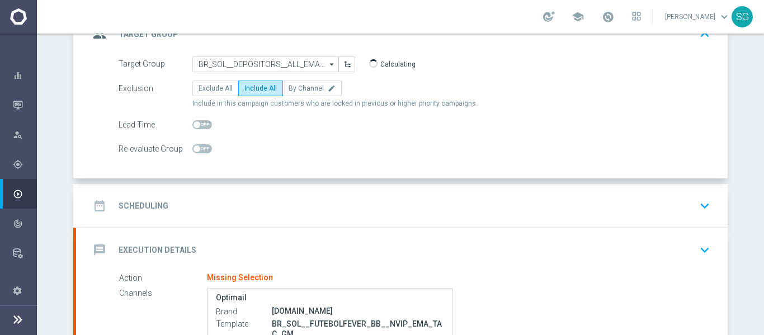
scroll to position [88, 0]
click at [351, 210] on div "date_range Scheduling keyboard_arrow_down" at bounding box center [401, 204] width 625 height 21
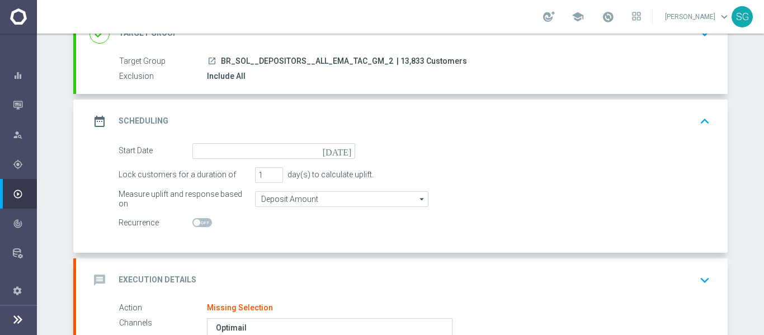
click at [340, 154] on icon "[DATE]" at bounding box center [339, 149] width 33 height 12
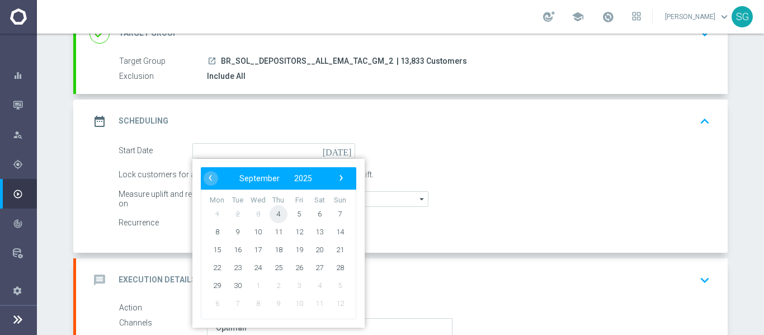
click at [272, 212] on span "4" at bounding box center [278, 214] width 18 height 18
type input "[DATE]"
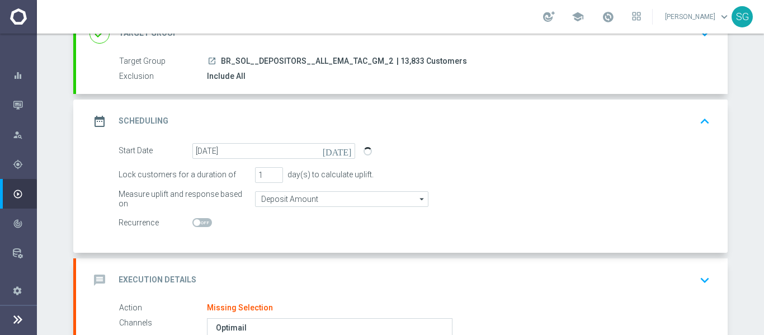
scroll to position [268, 0]
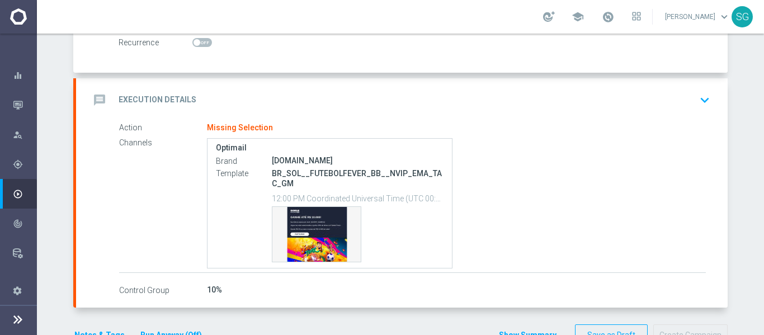
click at [348, 113] on div "message Execution Details keyboard_arrow_down" at bounding box center [401, 100] width 651 height 44
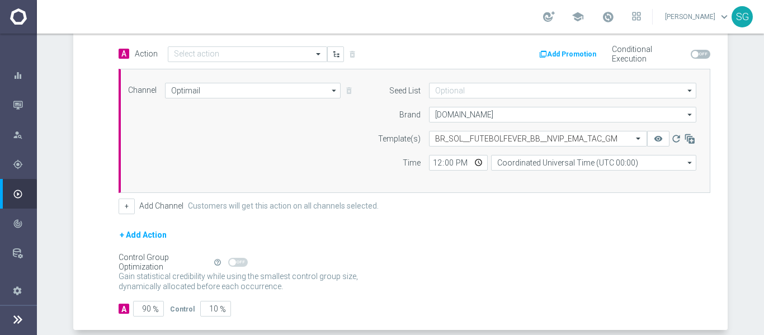
scroll to position [267, 0]
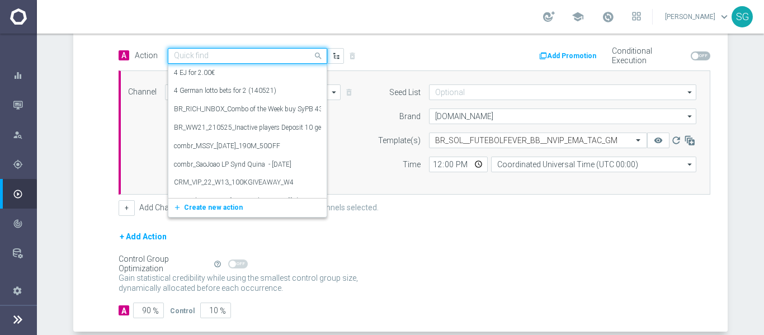
click at [261, 58] on input "text" at bounding box center [236, 56] width 125 height 10
paste input "BR_SOL__FUTEBOLFEVER_BB__NVIP_EMA_TAC_GM"
type input "BR_SOL__FUTEBOLFEVER_BB__NVIP_EMA_TAC_GM"
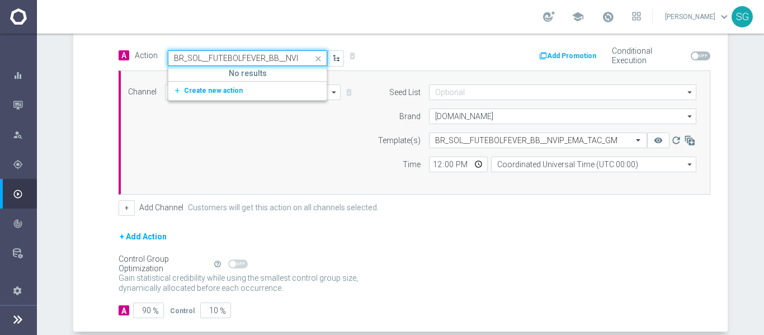
scroll to position [0, 55]
click at [218, 87] on span "Create new action" at bounding box center [213, 91] width 59 height 8
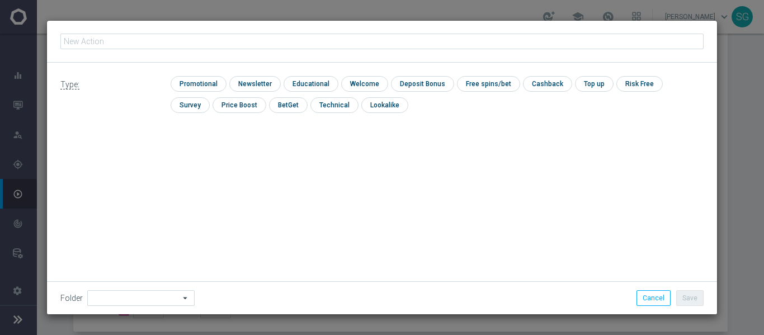
type input "BR_SOL__FUTEBOLFEVER_BB__NVIP_EMA_TAC_GM"
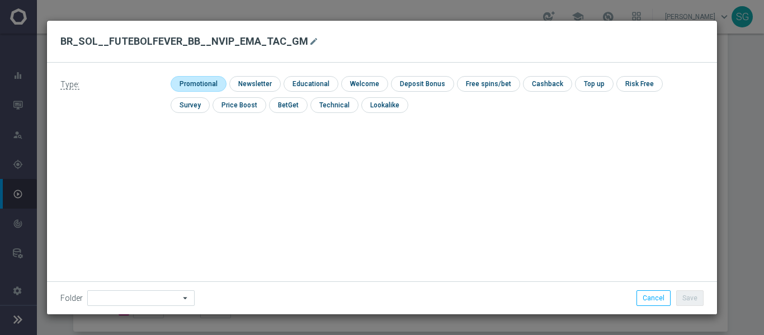
click at [197, 81] on input "checkbox" at bounding box center [197, 83] width 53 height 15
checkbox input "true"
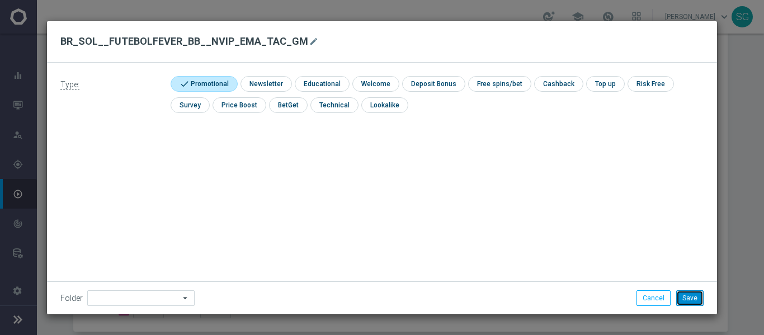
click at [690, 299] on button "Save" at bounding box center [689, 298] width 27 height 16
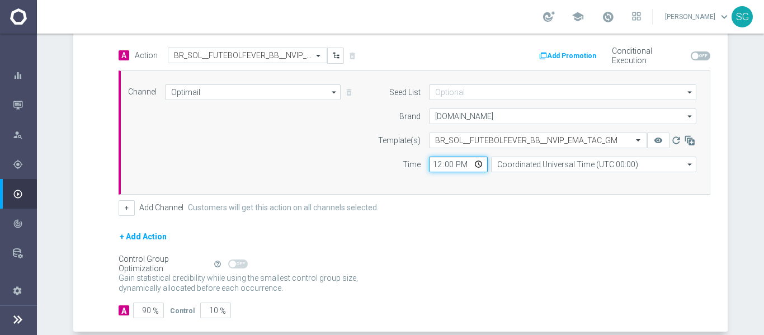
click at [435, 163] on input "12:00" at bounding box center [458, 165] width 59 height 16
type input "20:00"
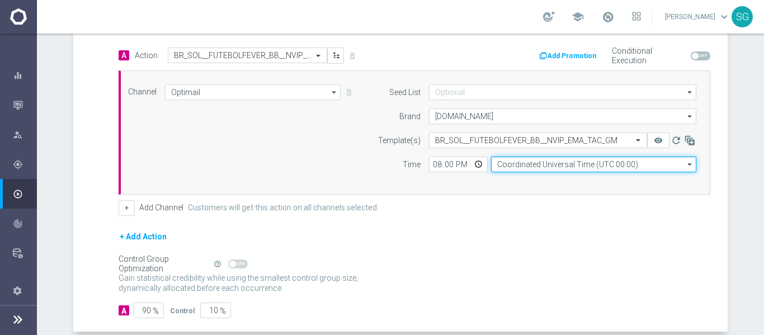
click at [493, 162] on input "Coordinated Universal Time (UTC 00:00)" at bounding box center [593, 165] width 205 height 16
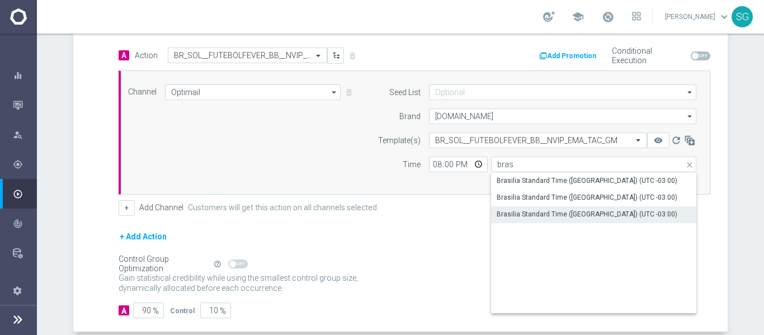
click at [518, 209] on div "Brasilia Standard Time ([GEOGRAPHIC_DATA]) (UTC -03:00)" at bounding box center [586, 214] width 181 height 10
type input "Brasilia Standard Time ([GEOGRAPHIC_DATA]) (UTC -03:00)"
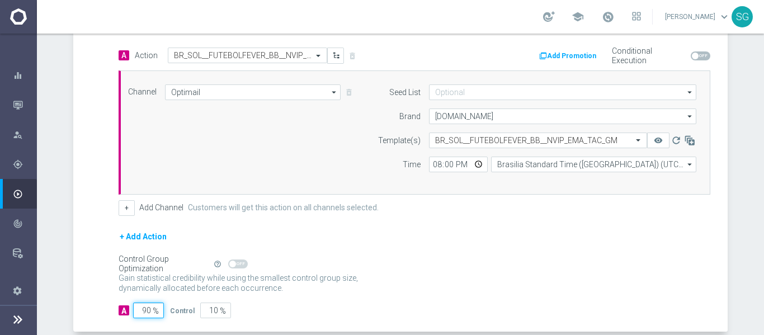
click at [140, 314] on input "90" at bounding box center [148, 310] width 31 height 16
type input "1"
type input "99"
type input "10"
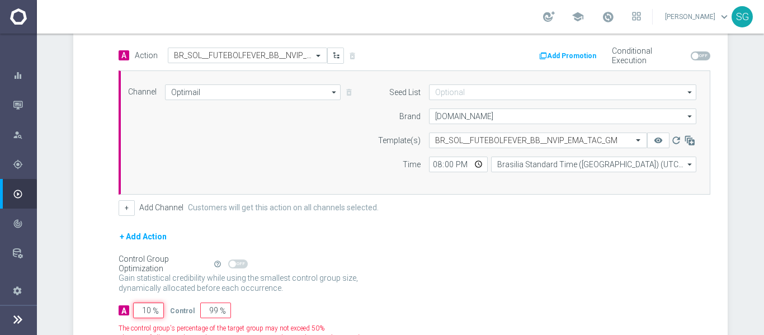
type input "90"
type input "100"
type input "0"
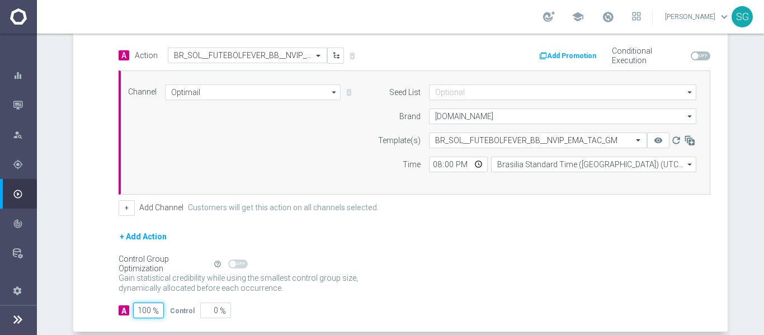
type input "100"
click at [78, 230] on div "A Action Select action BR_SOL__FUTEBOLFEVER_BB__NVIP_EMA_TAC_GM delete_forever …" at bounding box center [401, 190] width 651 height 285
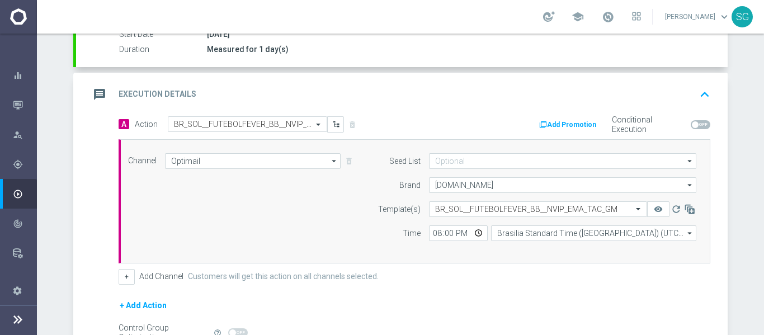
scroll to position [194, 0]
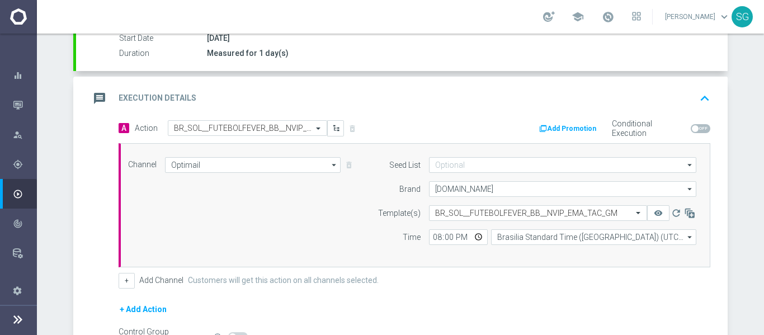
click at [216, 96] on div "message Execution Details keyboard_arrow_up" at bounding box center [401, 98] width 625 height 21
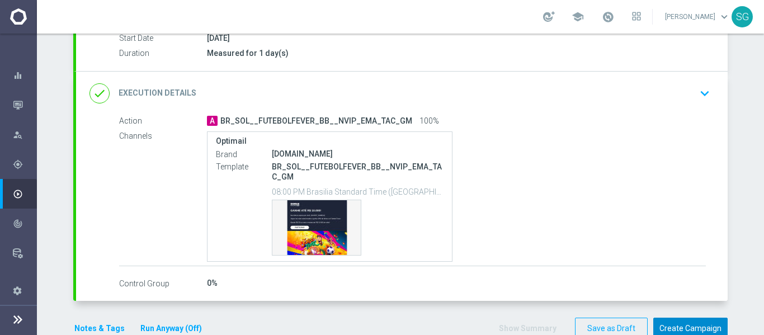
click at [703, 323] on button "Create Campaign" at bounding box center [690, 329] width 74 height 22
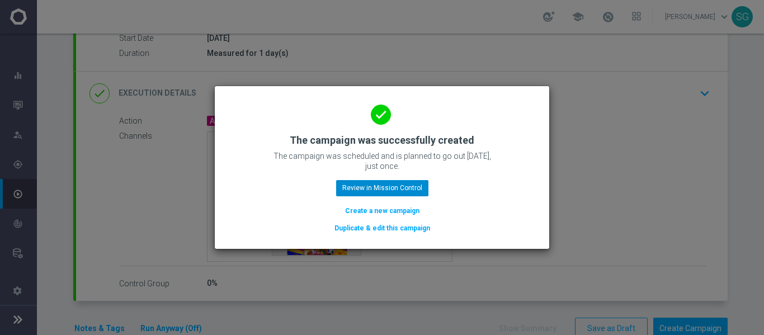
click at [370, 193] on div "done The campaign was successfully created The campaign was scheduled and is pl…" at bounding box center [381, 166] width 307 height 138
click at [370, 193] on button "Review in Mission Control" at bounding box center [382, 188] width 92 height 16
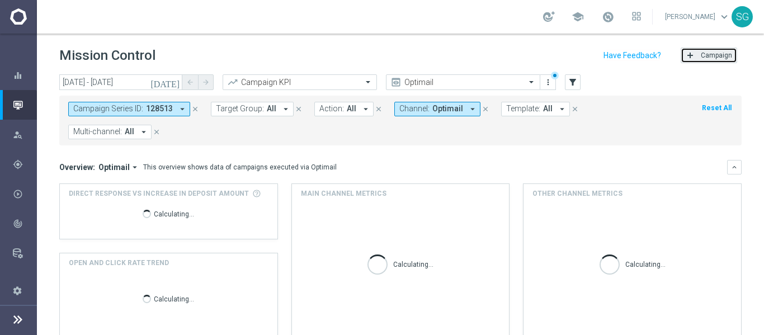
click at [702, 54] on span "Campaign" at bounding box center [716, 55] width 31 height 8
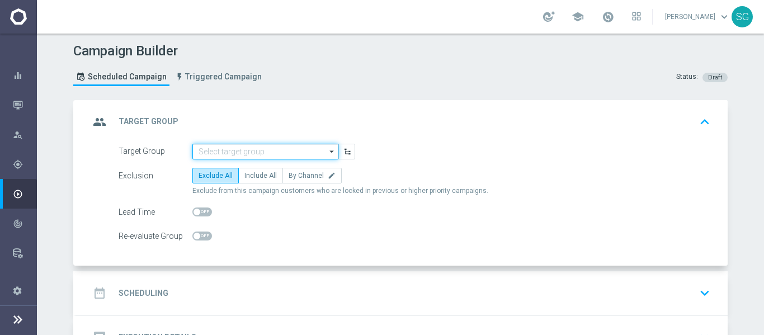
click at [246, 149] on input at bounding box center [265, 152] width 146 height 16
paste input "BR_SOL__DEPOSITORS__ALL_EMA_TAC_GM"
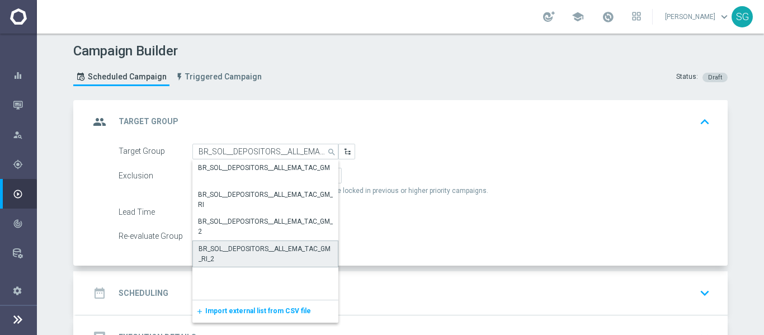
click at [245, 267] on div "BR_SOL__DEPOSITORS__ALL_EMA_TAC_GM_RI_2" at bounding box center [265, 253] width 146 height 27
click at [268, 261] on div "BR_SOL__DEPOSITORS__ALL_EMA_TAC_GM_RI_2" at bounding box center [265, 254] width 134 height 20
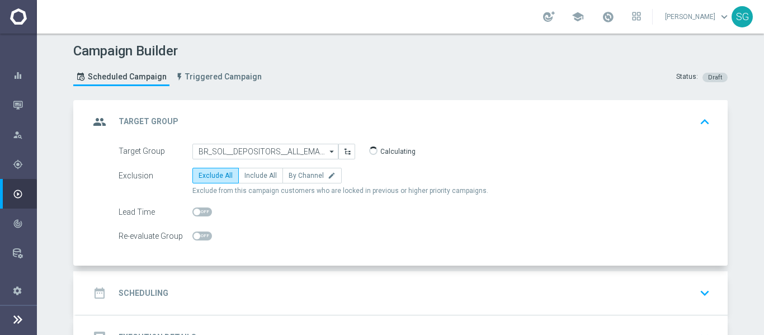
type input "BR_SOL__DEPOSITORS__ALL_EMA_TAC_GM_RI_2"
click at [253, 172] on span "Include All" at bounding box center [260, 176] width 32 height 8
click at [252, 174] on input "Include All" at bounding box center [247, 177] width 7 height 7
radio input "true"
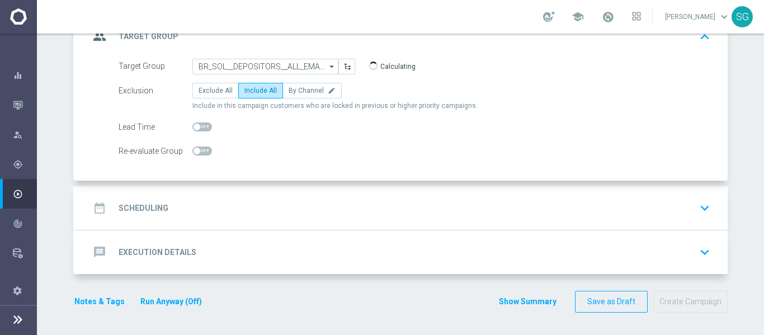
click at [263, 203] on div "date_range Scheduling keyboard_arrow_down" at bounding box center [401, 207] width 625 height 21
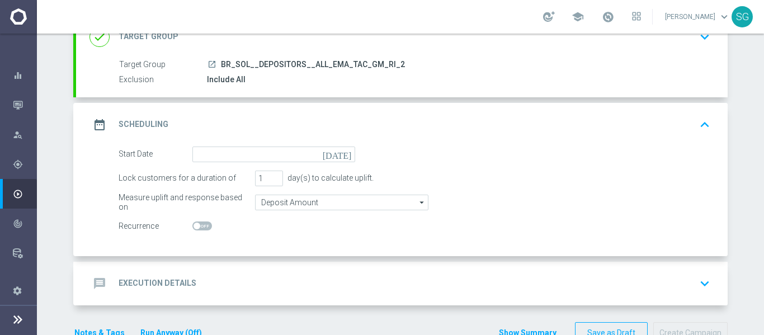
scroll to position [84, 0]
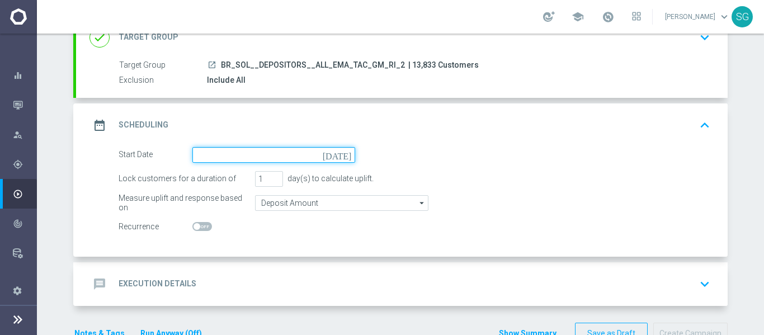
click at [269, 155] on input at bounding box center [273, 155] width 163 height 16
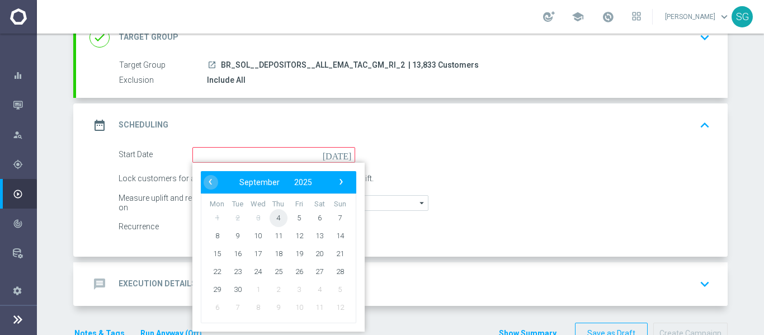
click at [273, 219] on span "4" at bounding box center [278, 218] width 18 height 18
type input "[DATE]"
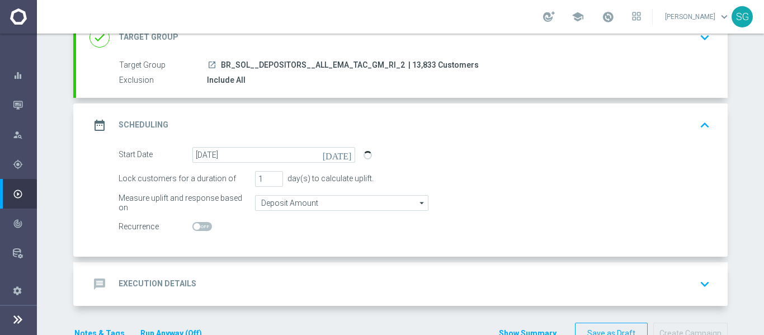
click at [257, 267] on div "message Execution Details keyboard_arrow_down" at bounding box center [401, 284] width 651 height 44
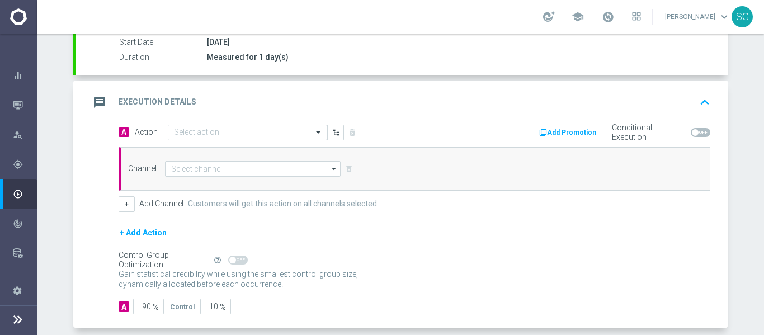
scroll to position [194, 0]
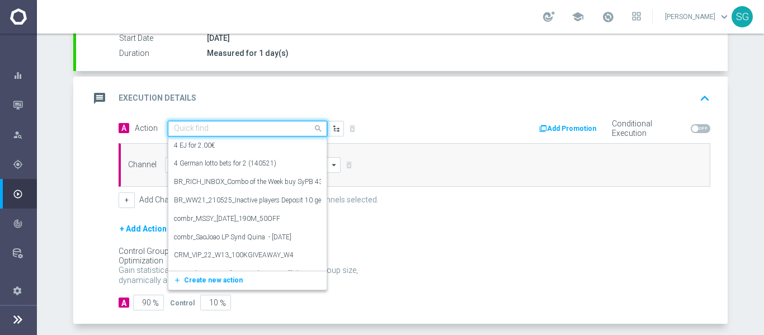
click at [289, 134] on div "Quick find" at bounding box center [247, 129] width 159 height 16
paste input "BR_SOL__FUTEBOLFEVER__NVIP_RI_TAC_GM"
type input "BR_SOL__FUTEBOLFEVER__NVIP_RI_TAC_GM"
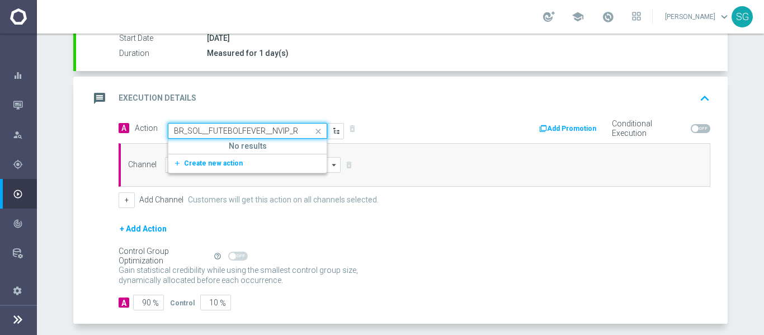
scroll to position [0, 33]
click at [242, 165] on button "add_new Create new action" at bounding box center [245, 163] width 154 height 13
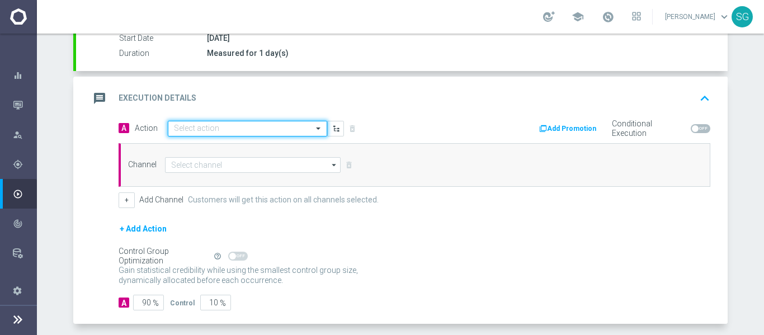
scroll to position [0, 0]
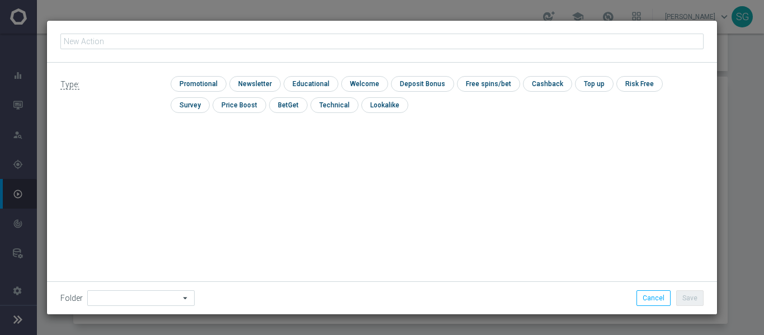
type input "BR_SOL__FUTEBOLFEVER__NVIP_RI_TAC_GM"
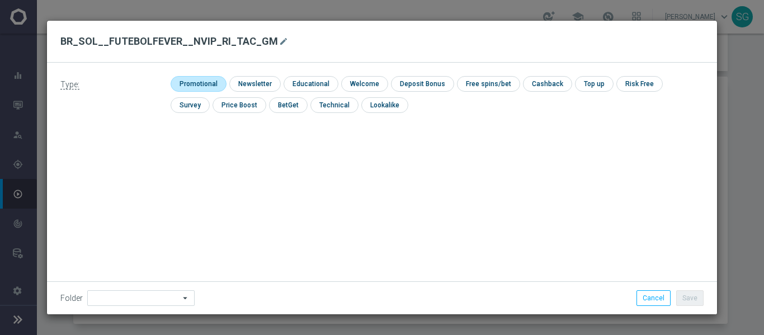
click at [216, 86] on input "checkbox" at bounding box center [197, 83] width 53 height 15
checkbox input "true"
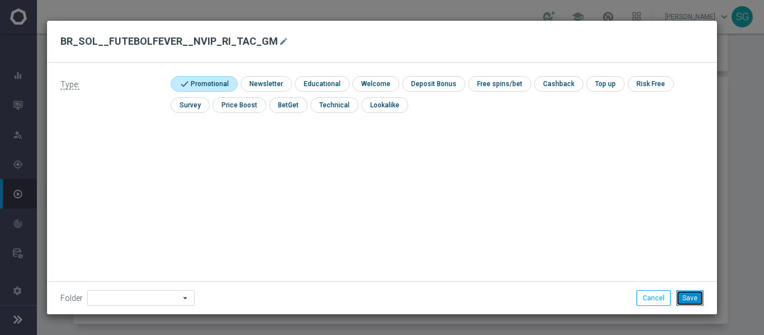
click at [696, 304] on button "Save" at bounding box center [689, 298] width 27 height 16
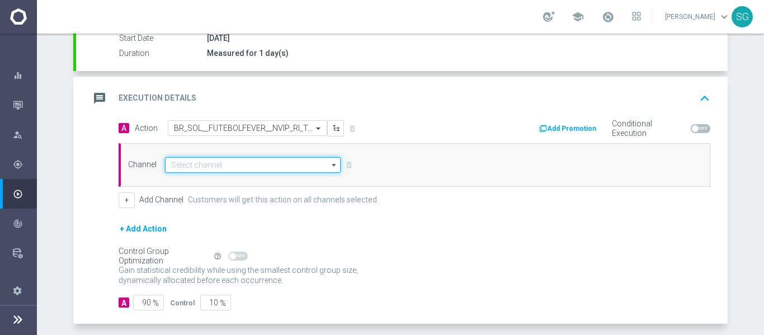
click at [315, 165] on input at bounding box center [253, 165] width 176 height 16
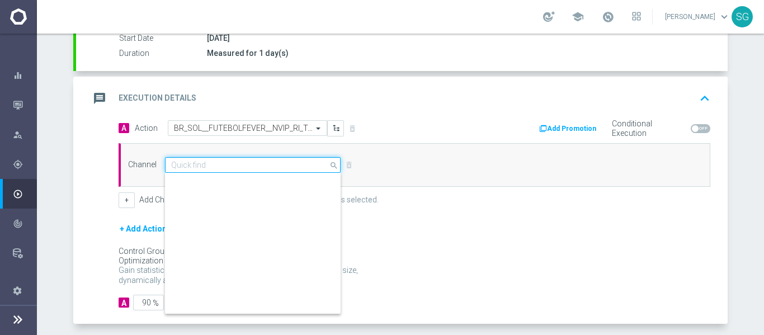
scroll to position [296, 0]
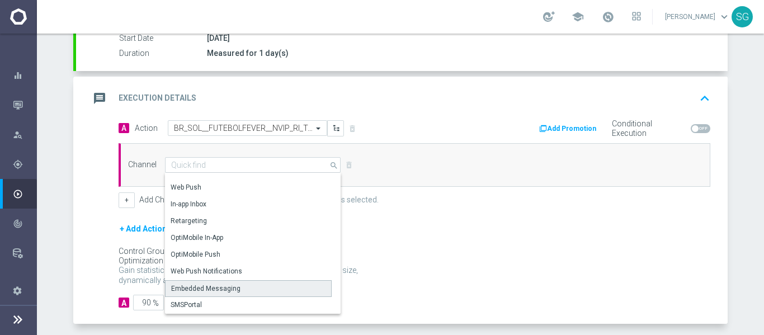
click at [206, 292] on div "Embedded Messaging" at bounding box center [205, 288] width 69 height 10
type input "Embedded Messaging"
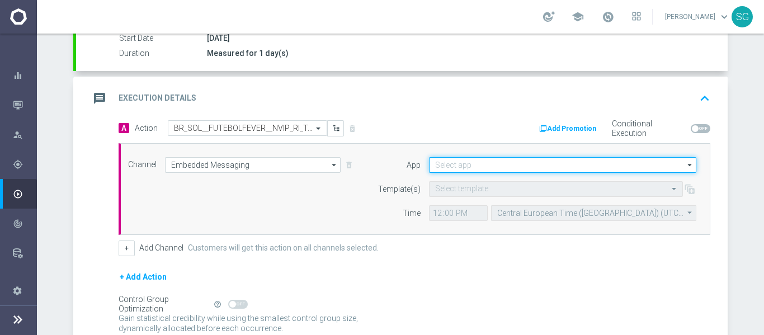
click at [463, 168] on input at bounding box center [562, 165] width 267 height 16
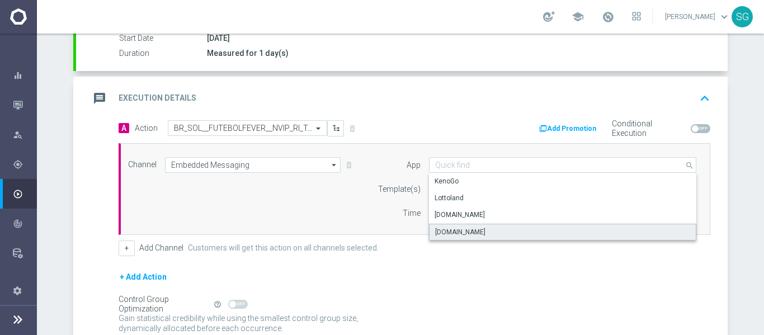
click at [446, 235] on div "[DOMAIN_NAME]" at bounding box center [460, 232] width 50 height 10
type input "[DOMAIN_NAME]"
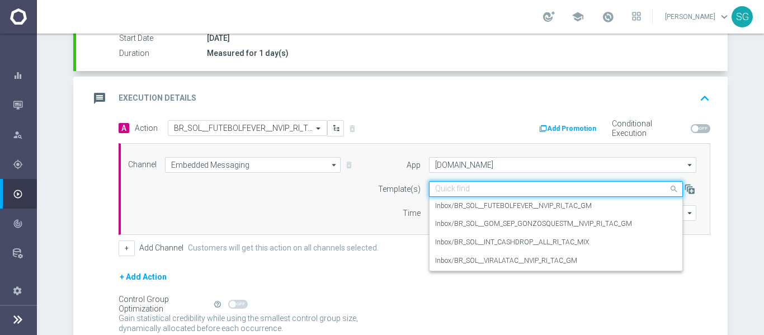
click at [452, 193] on input "text" at bounding box center [544, 189] width 219 height 10
paste input "BR_SOL__FUTEBOLFEVER__NVIP_RI_TAC_GM"
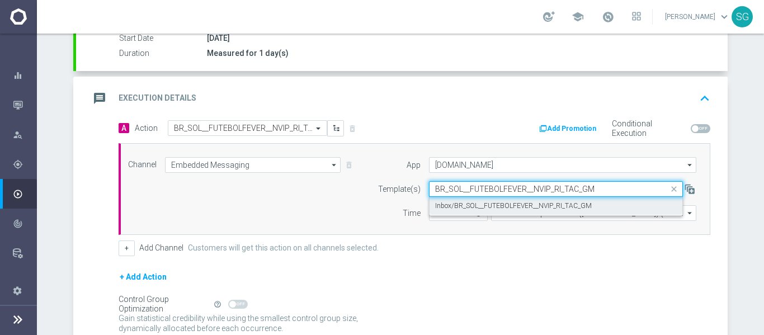
click at [478, 204] on label "Inbox/BR_SOL__FUTEBOLFEVER__NVIP_RI_TAC_GM" at bounding box center [513, 206] width 157 height 10
type input "BR_SOL__FUTEBOLFEVER__NVIP_RI_TAC_GM"
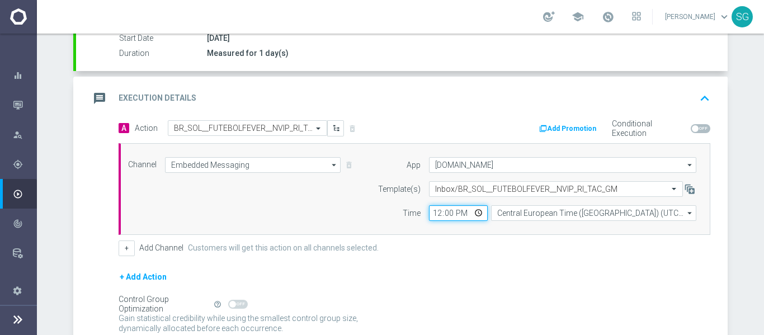
click at [430, 217] on input "12:00" at bounding box center [458, 213] width 59 height 16
type input "18:00"
type input "20:00"
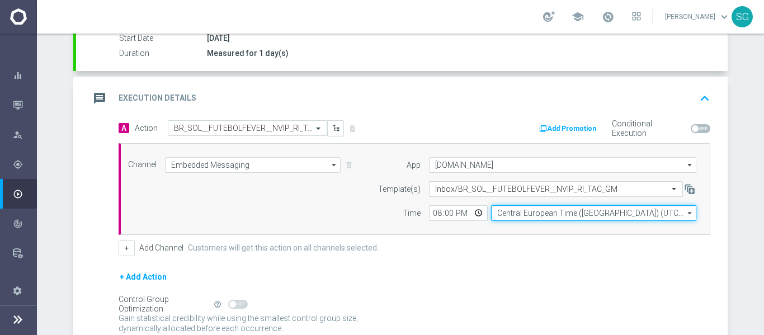
click at [516, 207] on input "Central European Time ([GEOGRAPHIC_DATA]) (UTC +02:00)" at bounding box center [593, 213] width 205 height 16
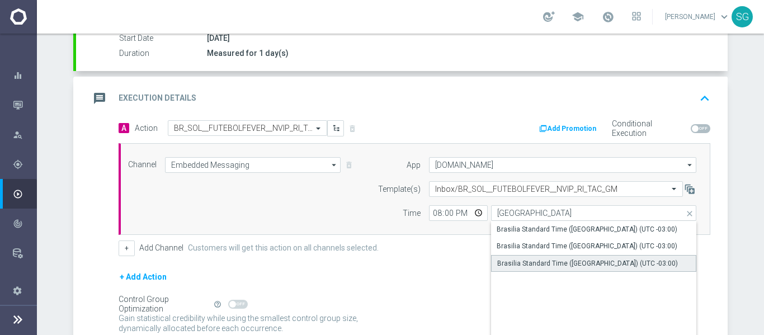
click at [515, 261] on div "Brasilia Standard Time ([GEOGRAPHIC_DATA]) (UTC -03:00)" at bounding box center [587, 263] width 181 height 10
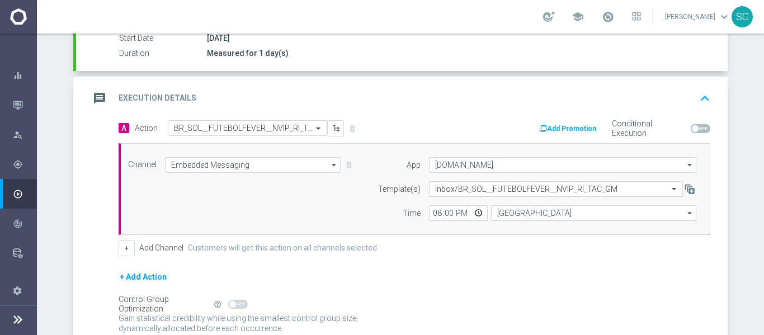
type input "Brasilia Standard Time ([GEOGRAPHIC_DATA]) (UTC -03:00)"
click at [432, 263] on form "A Action Select action BR_SOL__FUTEBOLFEVER__NVIP_RI_TAC_GM delete_forever Add …" at bounding box center [415, 239] width 592 height 239
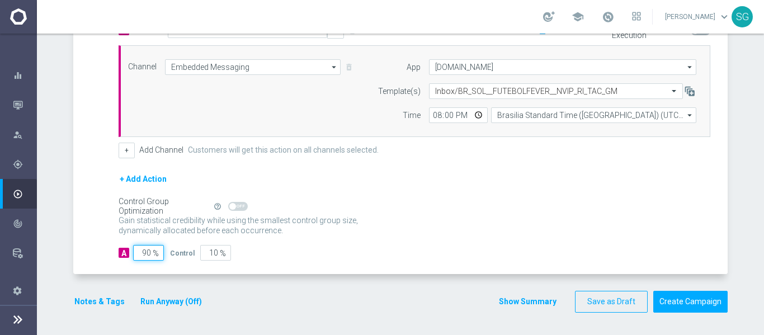
click at [142, 252] on input "90" at bounding box center [148, 253] width 31 height 16
type input "1"
type input "99"
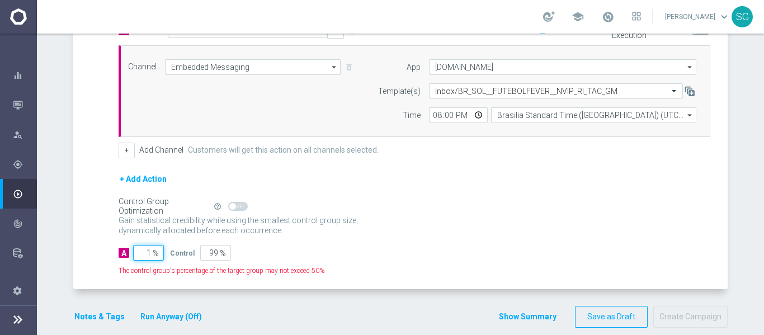
type input "10"
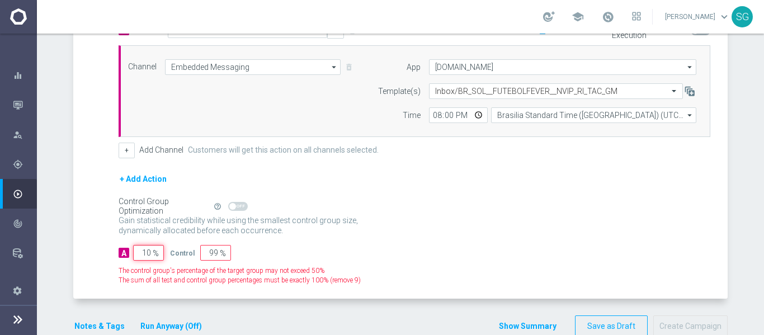
type input "90"
type input "100"
type input "0"
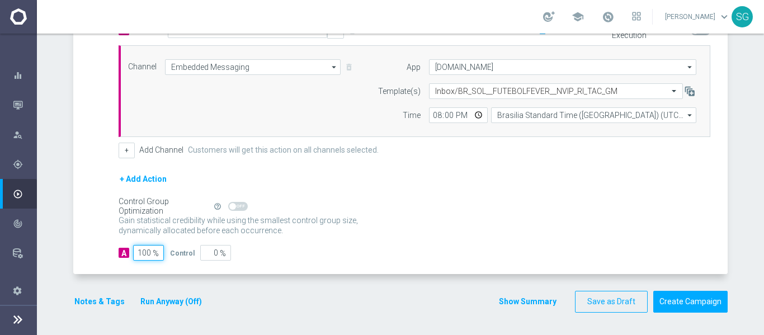
type input "100"
click at [102, 168] on div "A Action Select action BR_SOL__FUTEBOLFEVER__NVIP_RI_TAC_GM delete_forever Add …" at bounding box center [401, 148] width 651 height 252
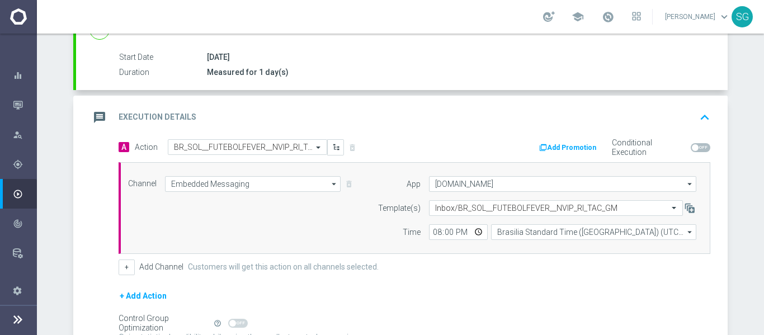
click at [206, 118] on div "message Execution Details keyboard_arrow_up" at bounding box center [401, 117] width 625 height 21
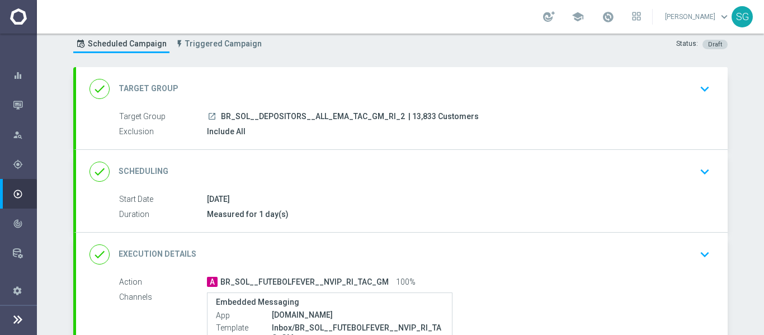
scroll to position [182, 0]
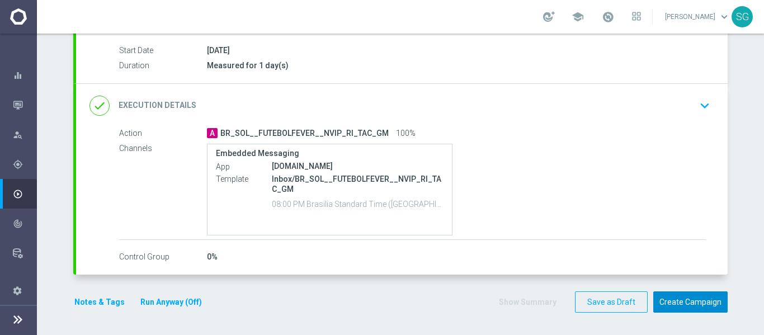
click at [666, 302] on button "Create Campaign" at bounding box center [690, 302] width 74 height 22
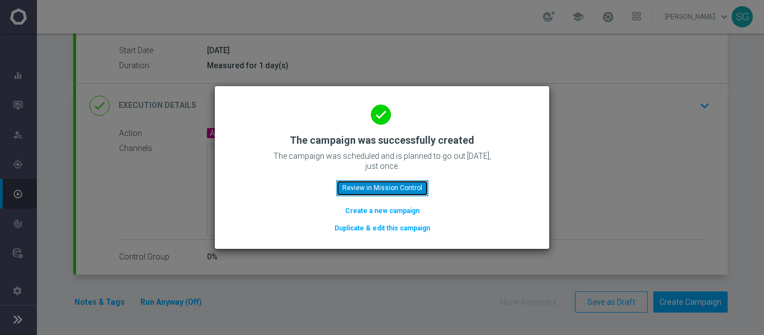
click at [397, 188] on button "Review in Mission Control" at bounding box center [382, 188] width 92 height 16
